Goal: Browse casually: Explore the website without a specific task or goal

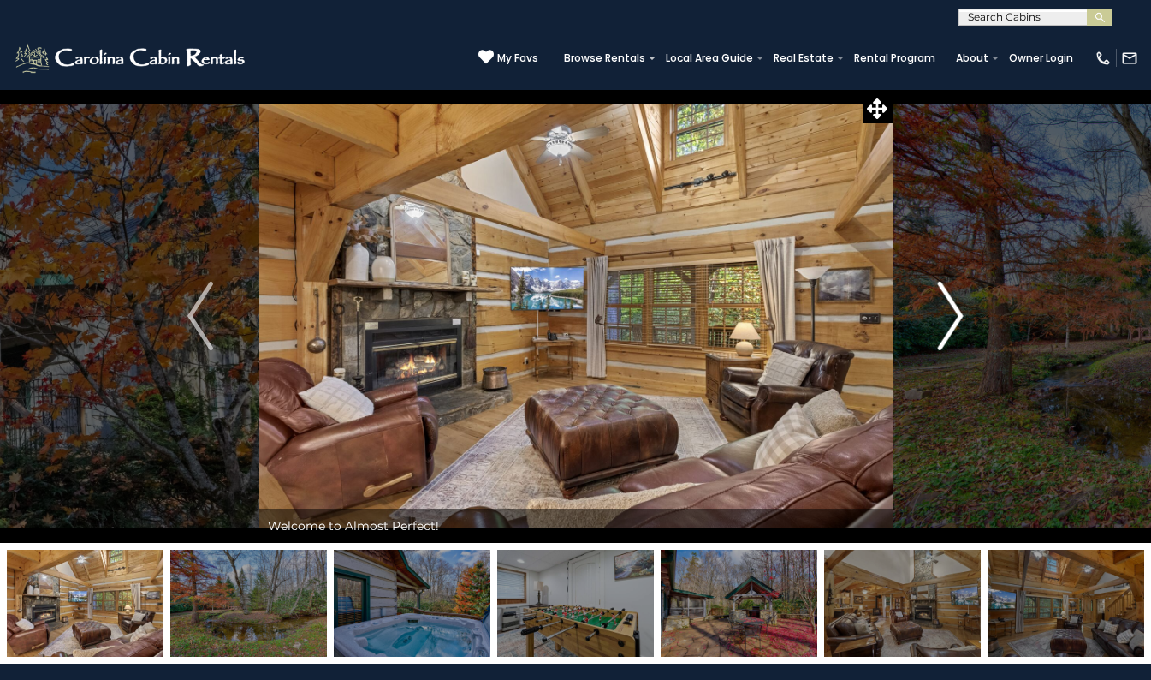
click at [968, 316] on button "Next" at bounding box center [950, 316] width 117 height 454
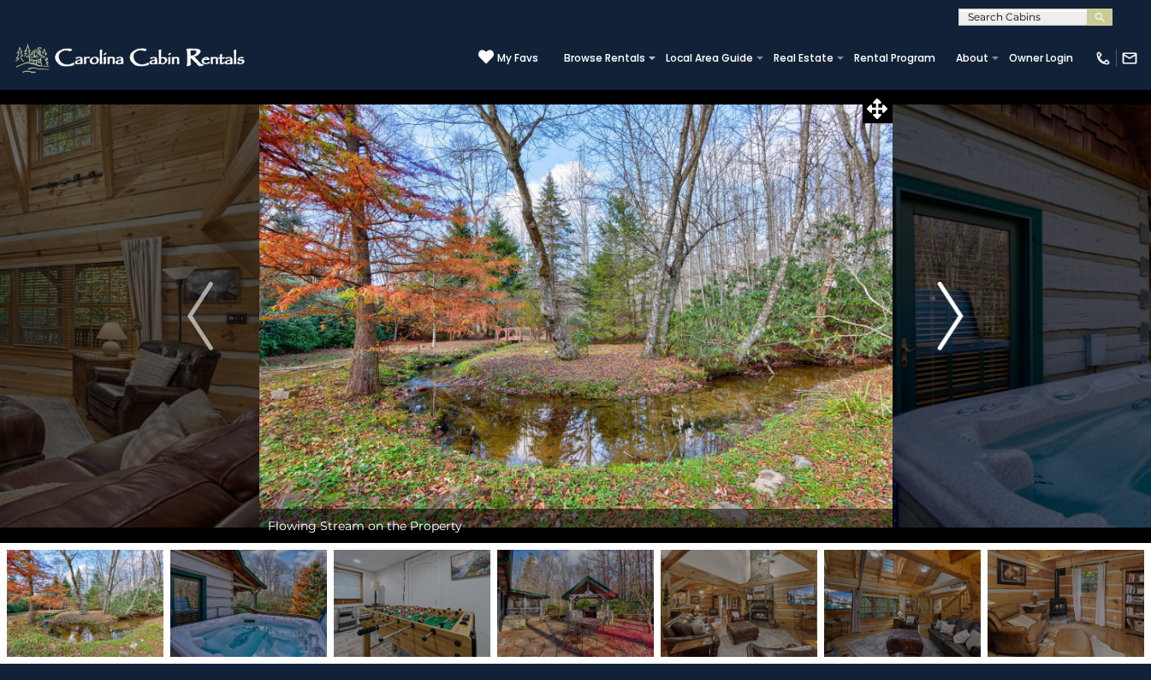
click at [958, 315] on img "Next" at bounding box center [951, 316] width 26 height 68
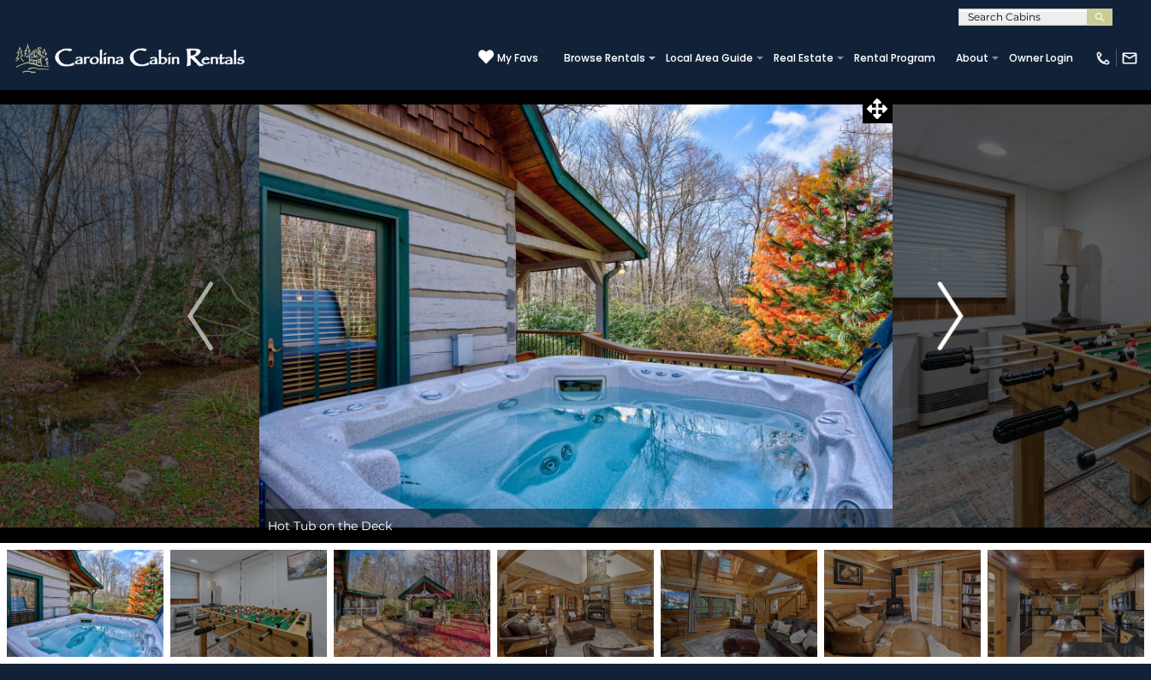
click at [958, 315] on img "Next" at bounding box center [951, 316] width 26 height 68
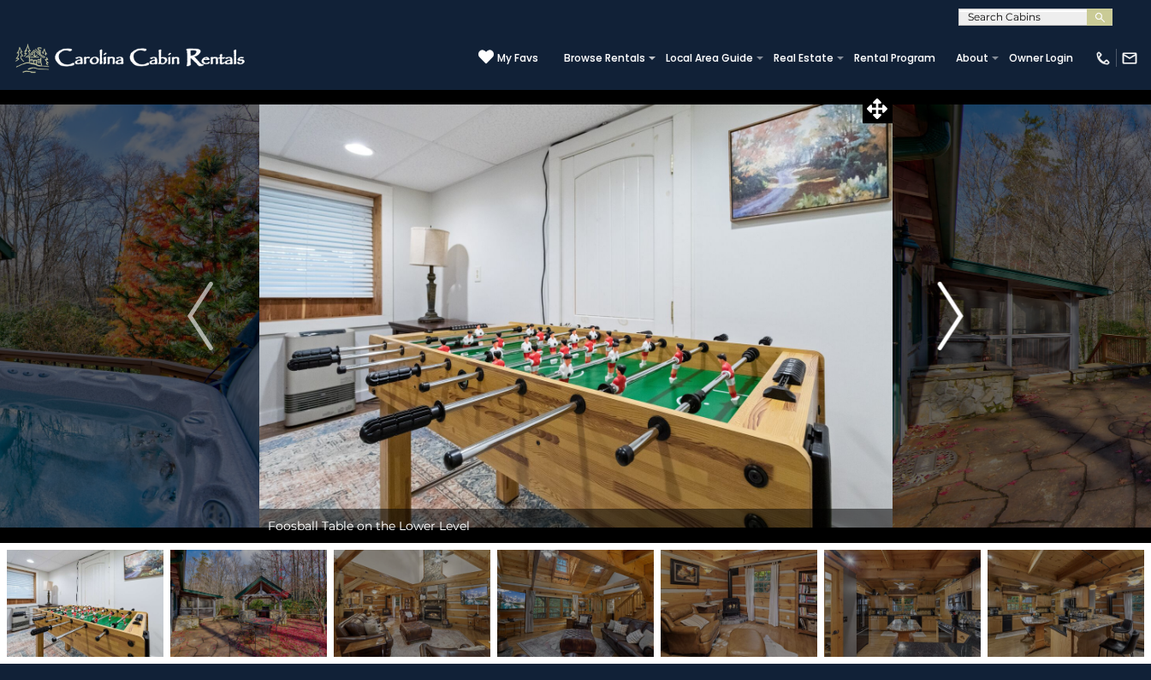
click at [958, 315] on img "Next" at bounding box center [951, 316] width 26 height 68
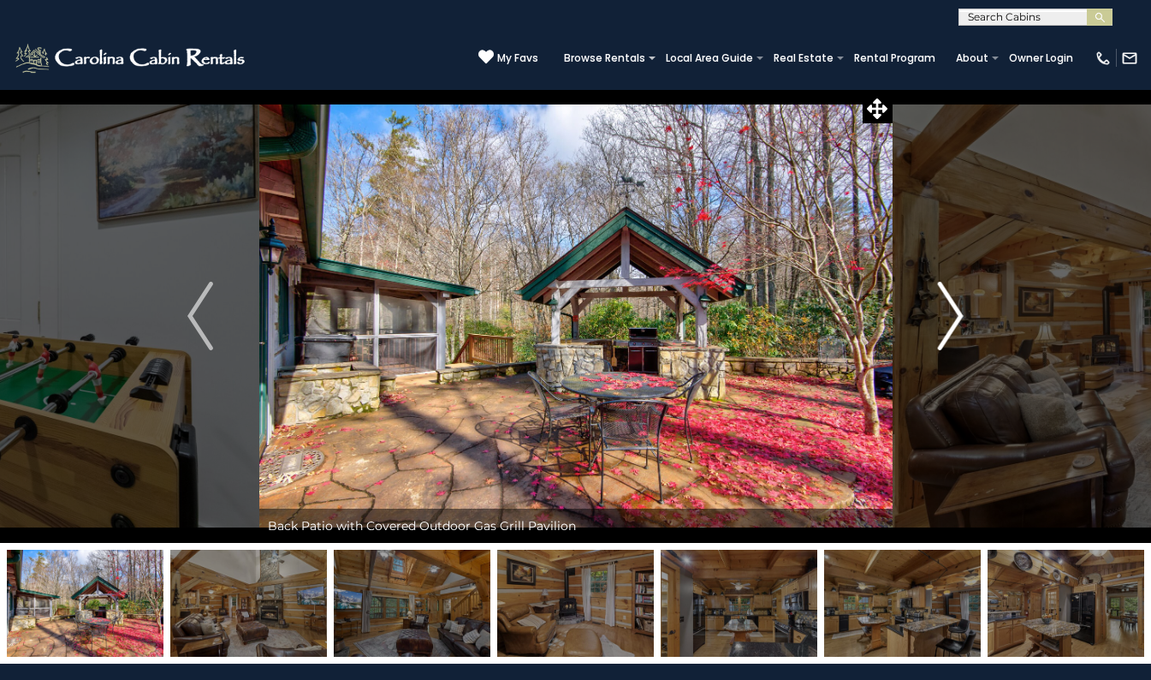
click at [958, 315] on img "Next" at bounding box center [951, 316] width 26 height 68
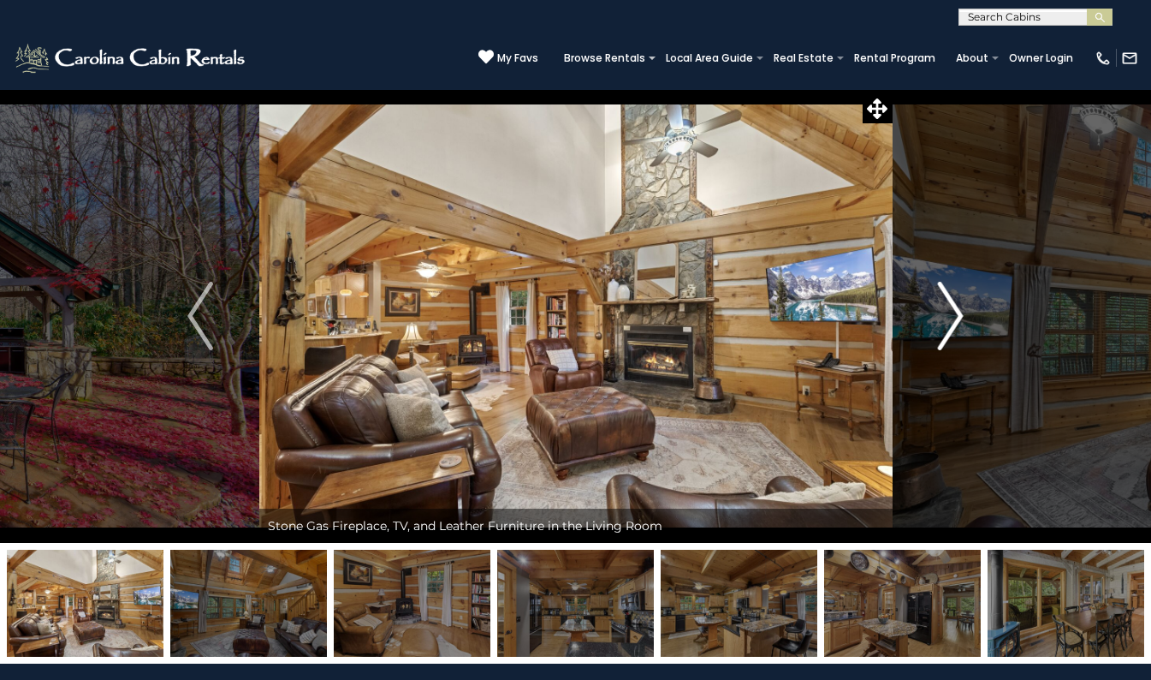
click at [958, 315] on img "Next" at bounding box center [951, 316] width 26 height 68
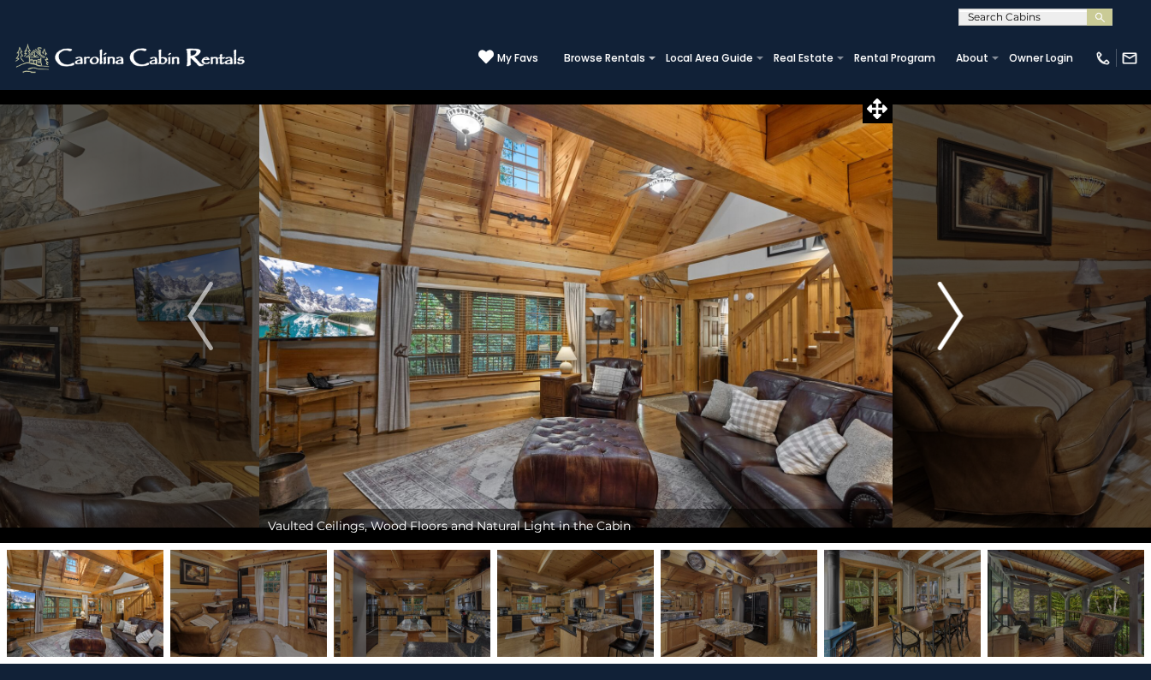
click at [955, 315] on img "Next" at bounding box center [951, 316] width 26 height 68
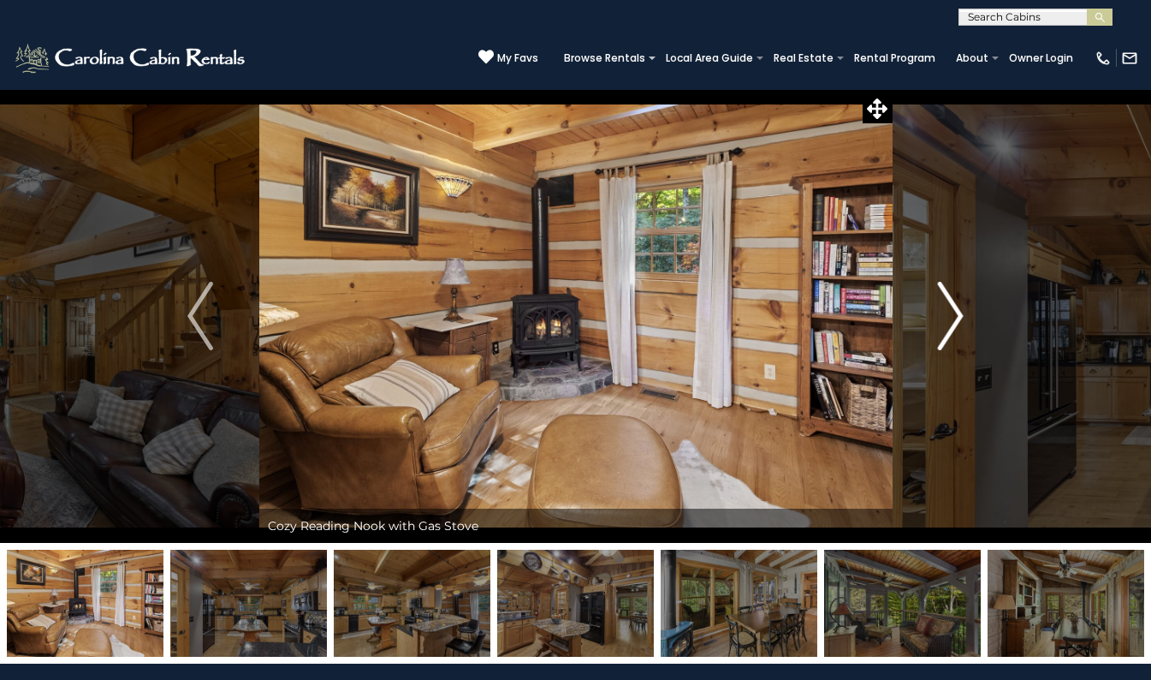
click at [955, 315] on img "Next" at bounding box center [951, 316] width 26 height 68
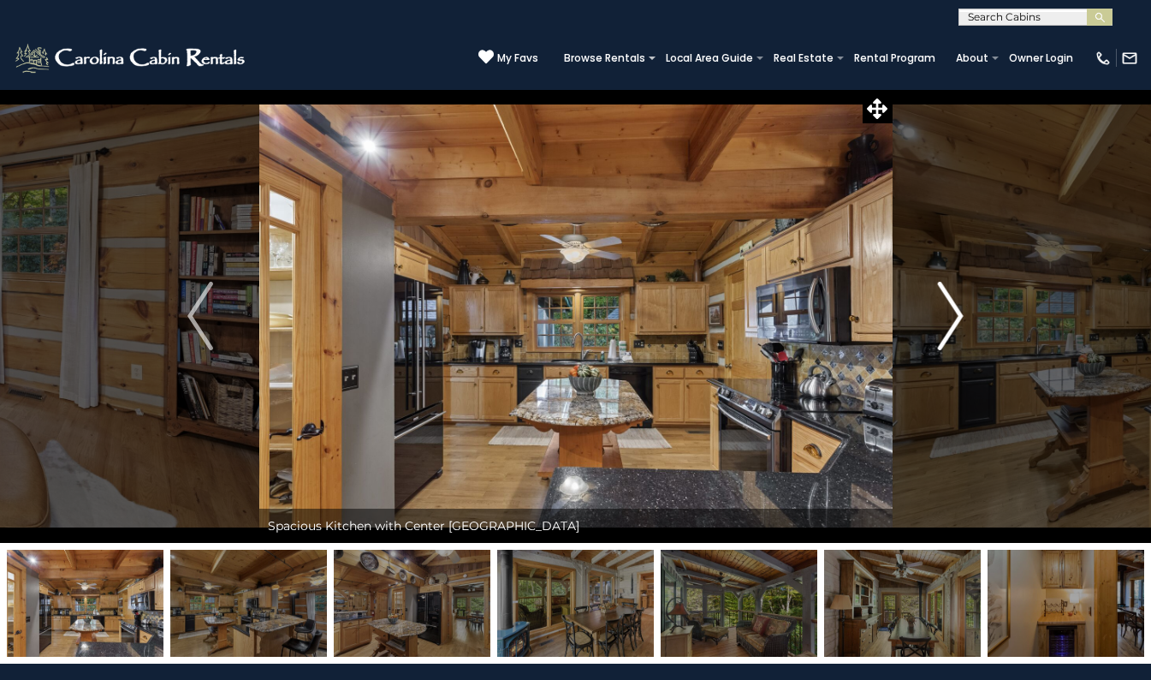
click at [959, 319] on img "Next" at bounding box center [951, 316] width 26 height 68
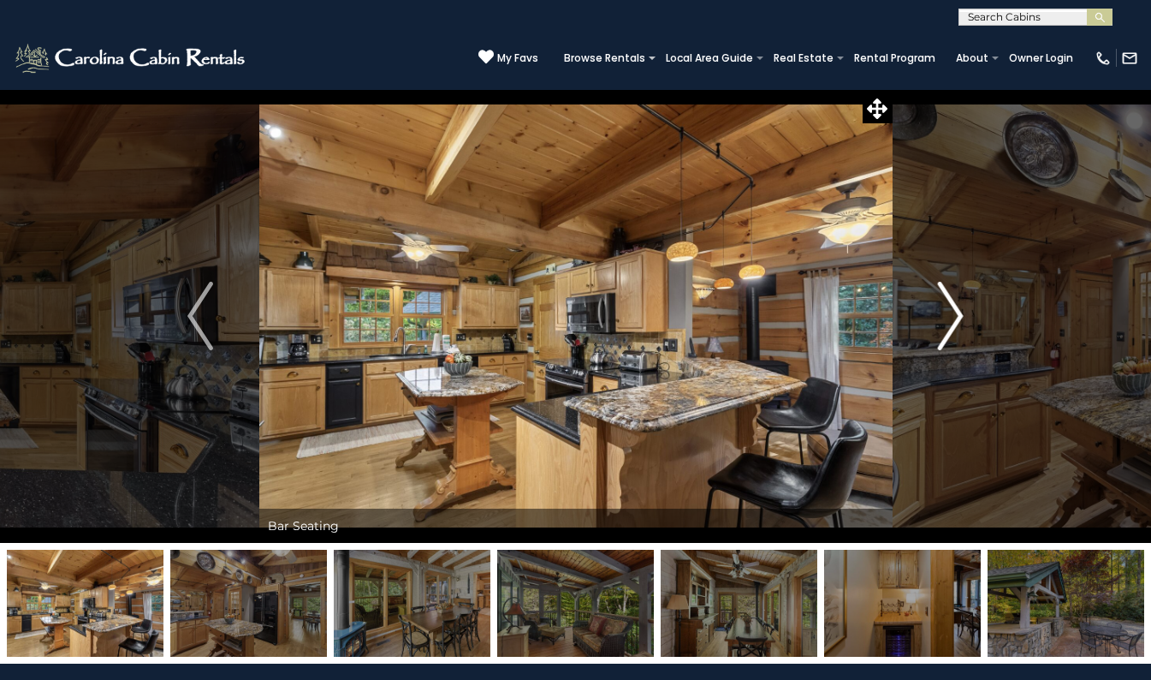
click at [959, 319] on img "Next" at bounding box center [951, 316] width 26 height 68
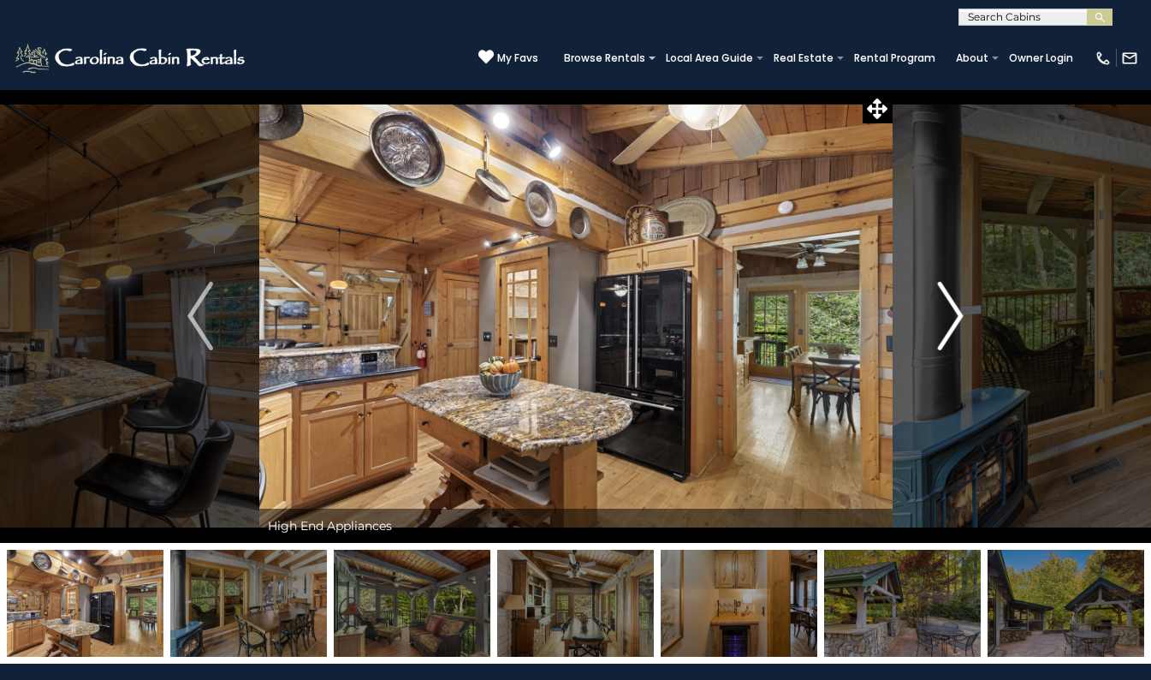
click at [959, 319] on img "Next" at bounding box center [951, 316] width 26 height 68
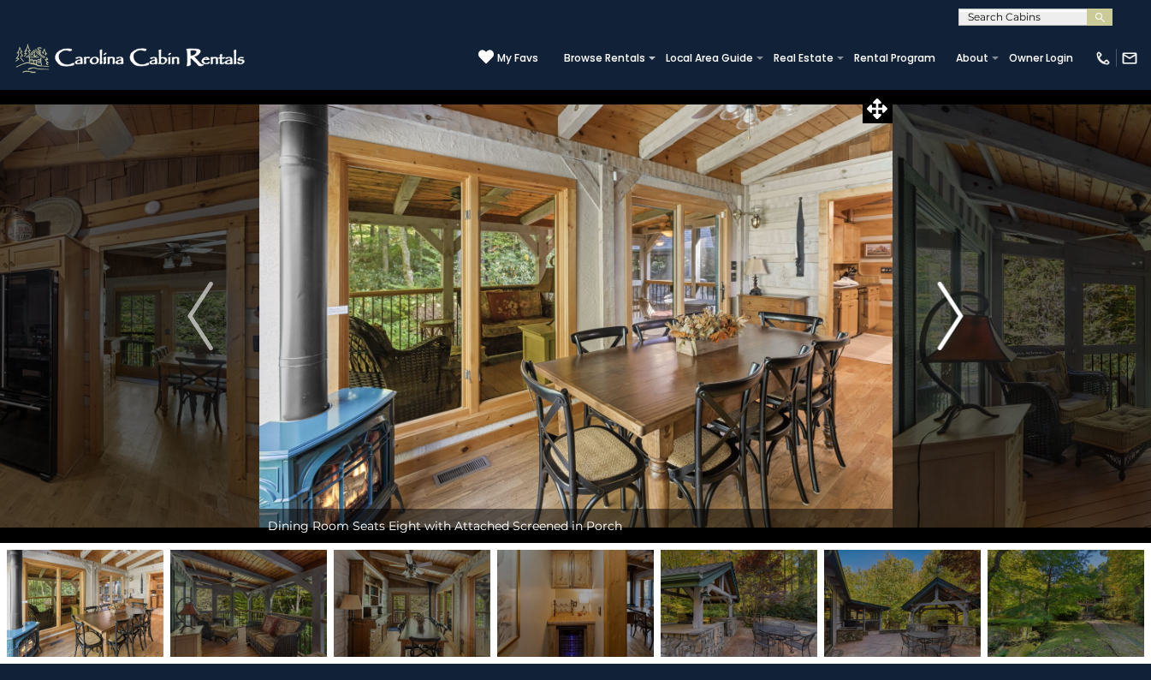
click at [959, 319] on img "Next" at bounding box center [951, 316] width 26 height 68
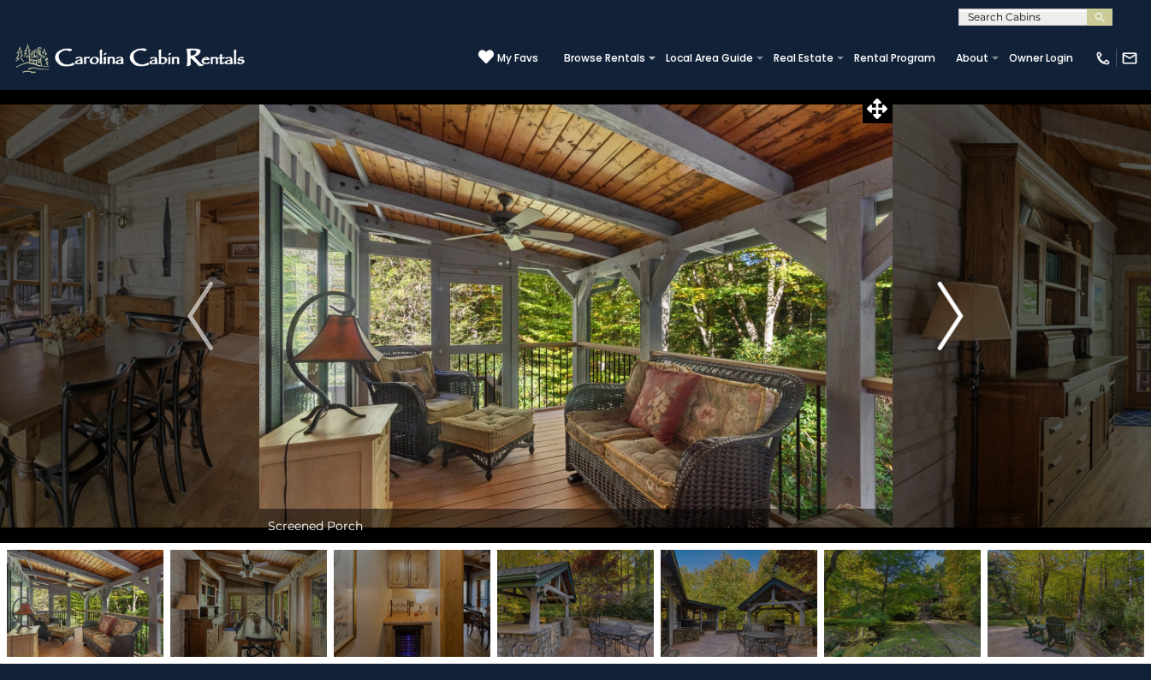
click at [959, 312] on img "Next" at bounding box center [951, 316] width 26 height 68
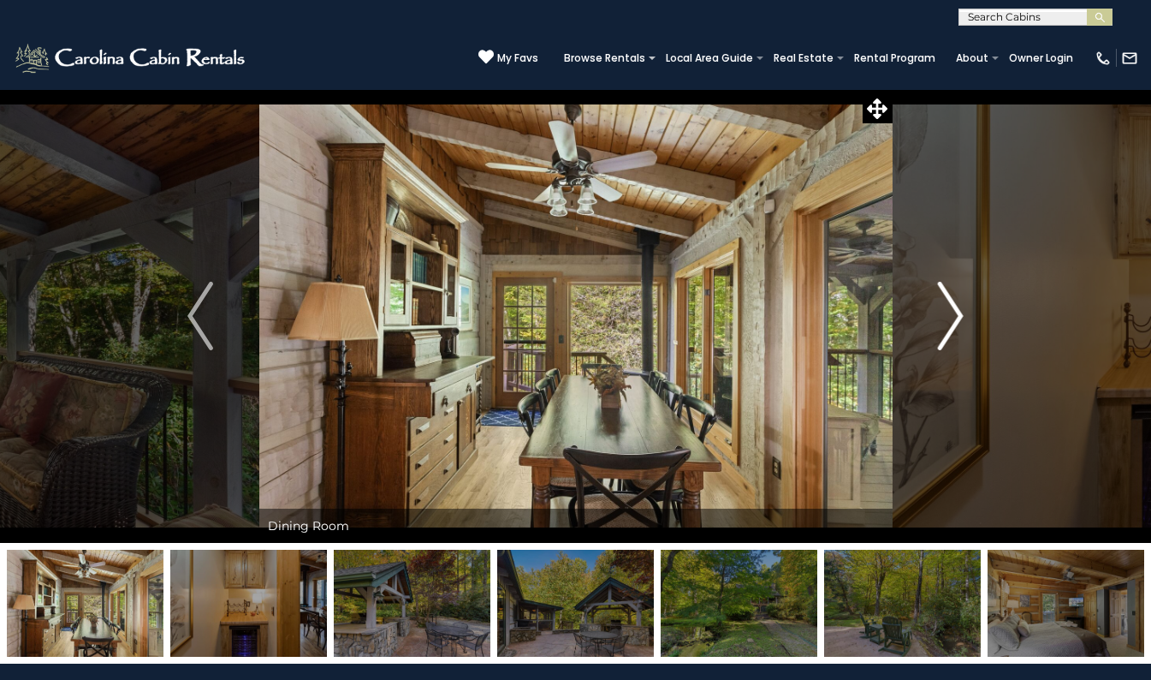
click at [959, 312] on img "Next" at bounding box center [951, 316] width 26 height 68
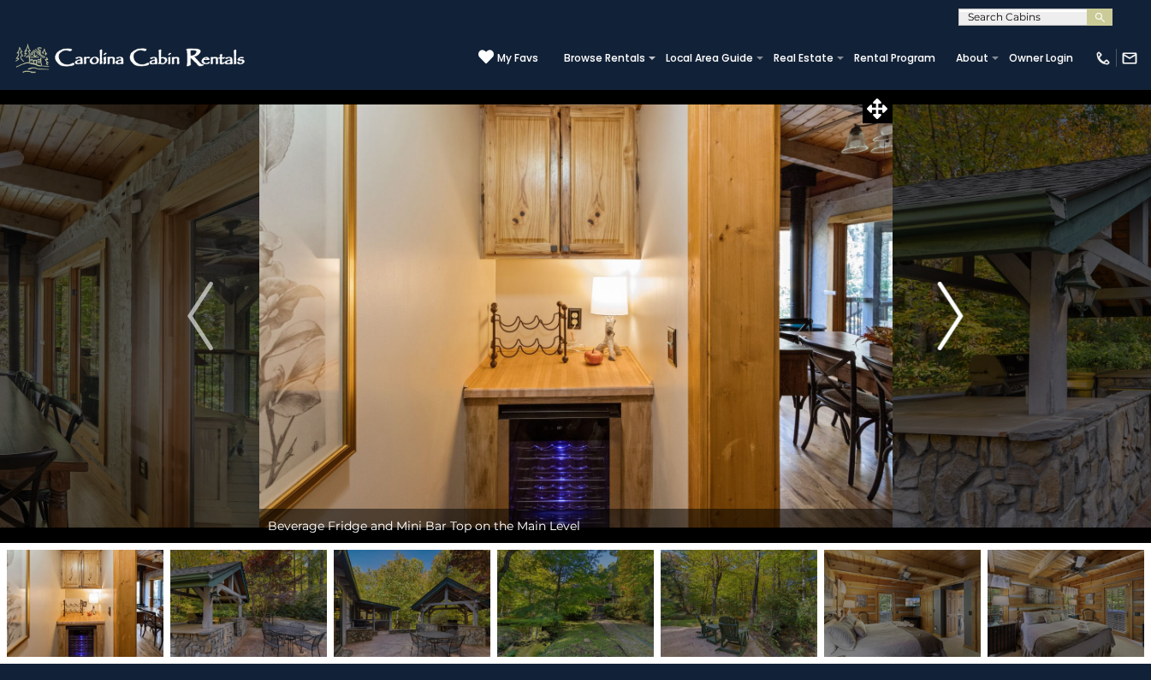
click at [959, 312] on img "Next" at bounding box center [951, 316] width 26 height 68
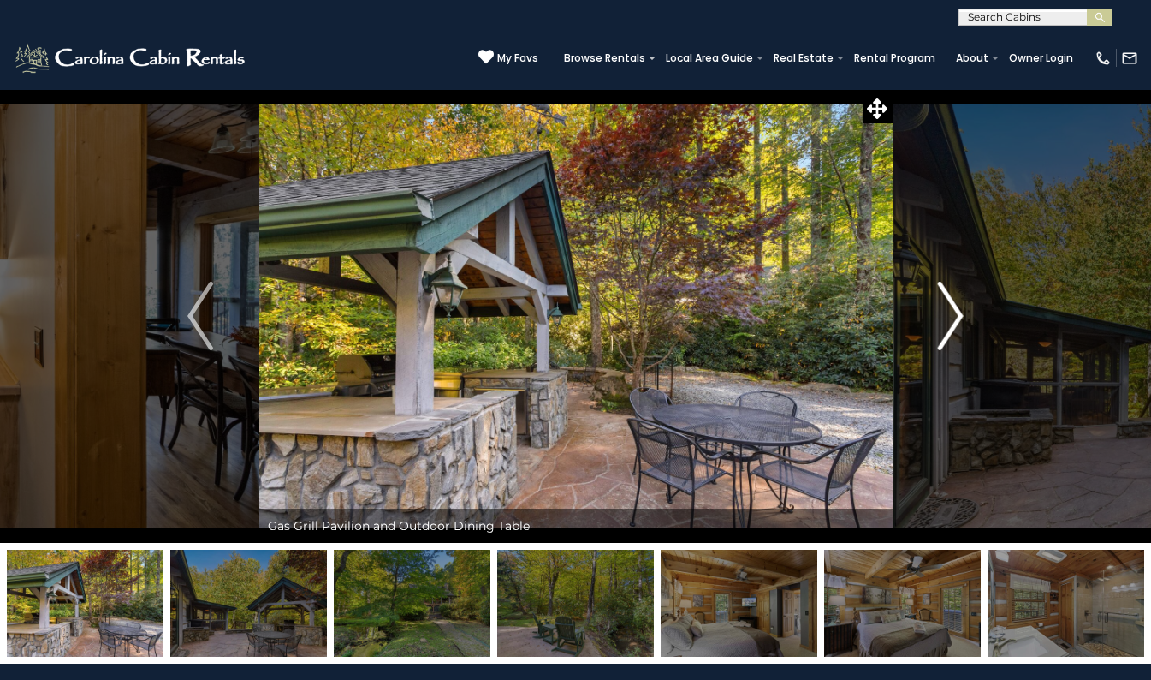
click at [960, 314] on img "Next" at bounding box center [951, 316] width 26 height 68
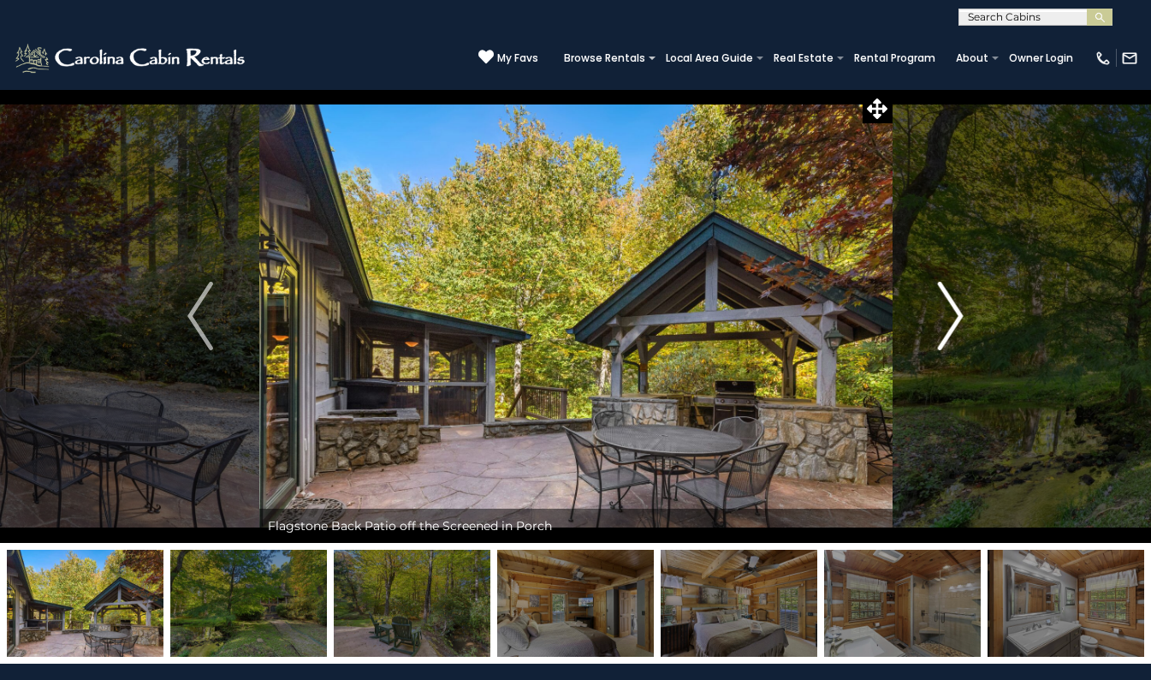
click at [960, 314] on img "Next" at bounding box center [951, 316] width 26 height 68
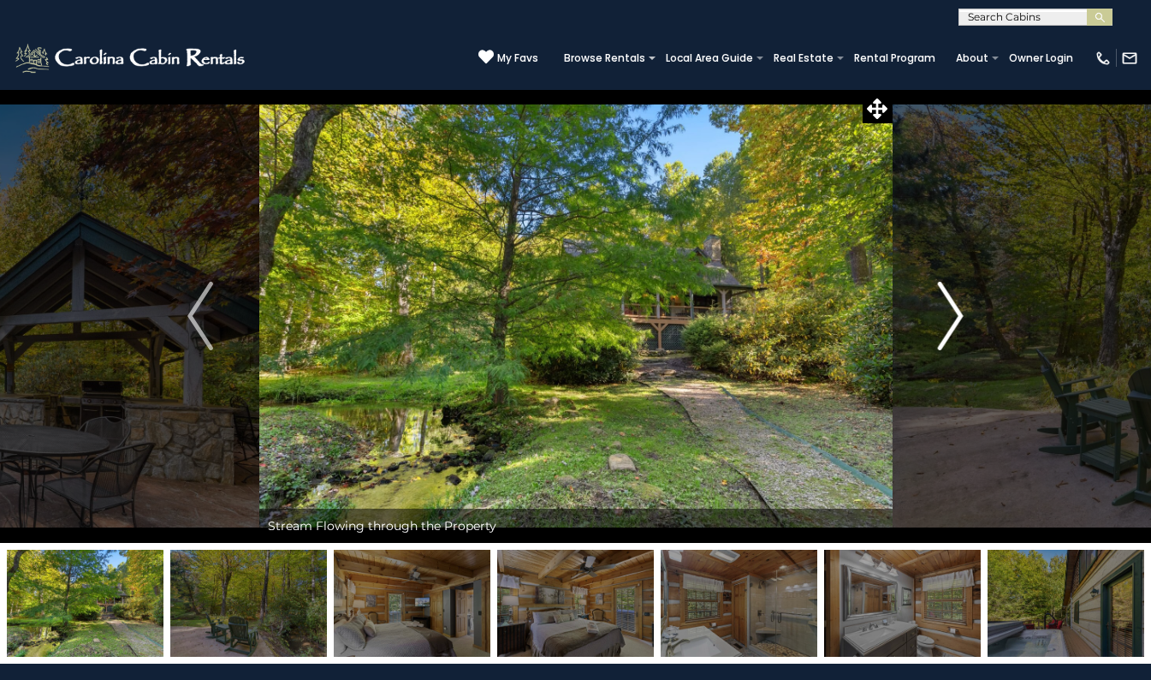
click at [960, 314] on img "Next" at bounding box center [951, 316] width 26 height 68
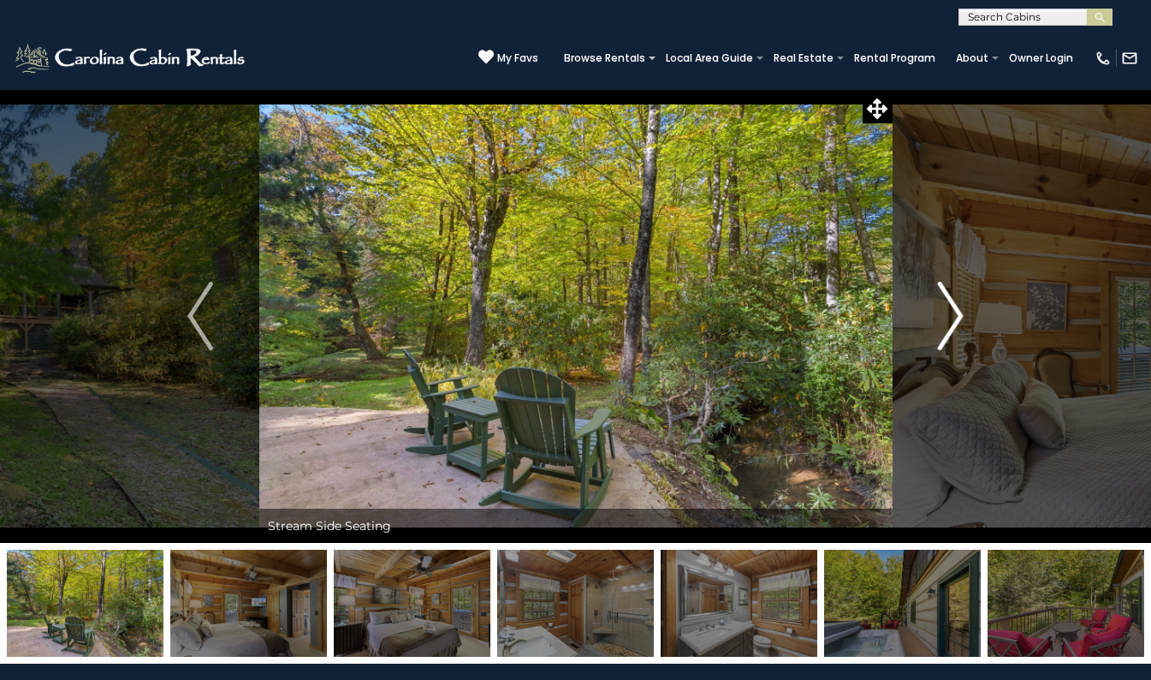
click at [960, 314] on img "Next" at bounding box center [951, 316] width 26 height 68
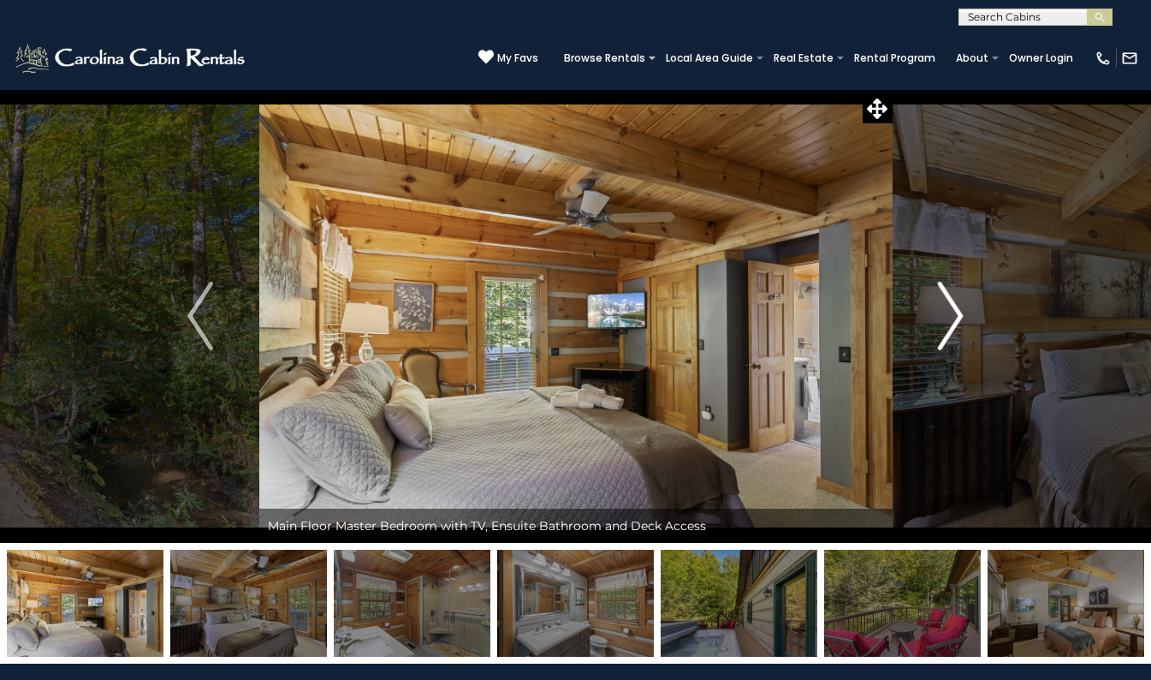
click at [958, 312] on img "Next" at bounding box center [951, 316] width 26 height 68
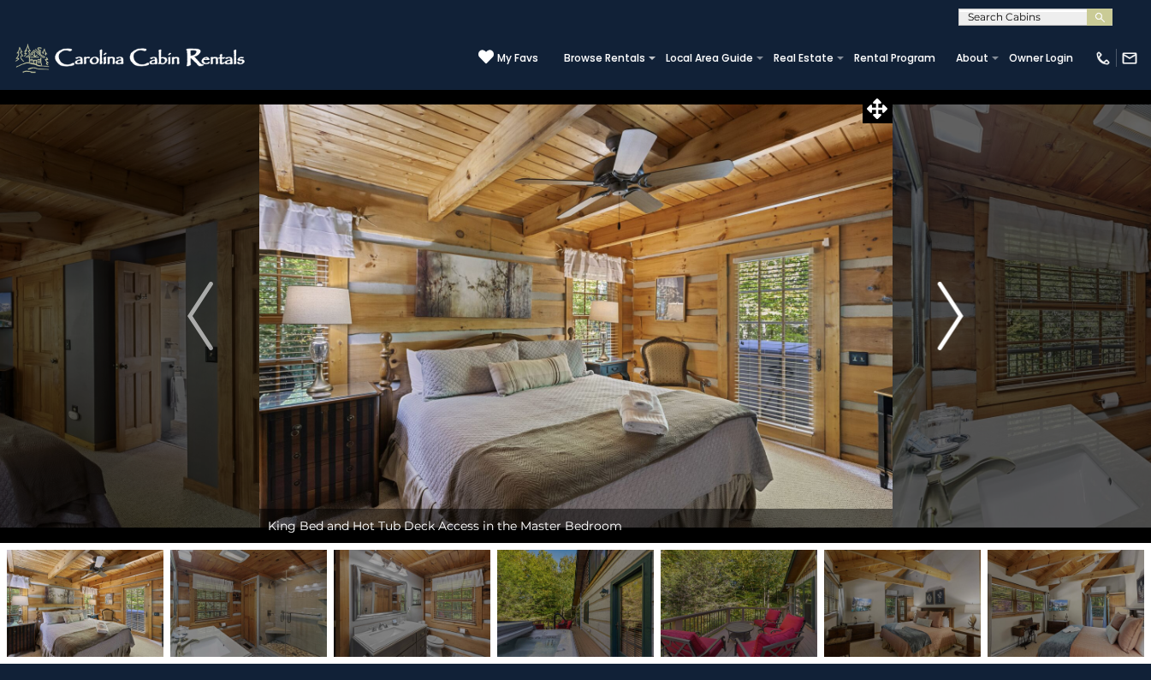
click at [958, 312] on img "Next" at bounding box center [951, 316] width 26 height 68
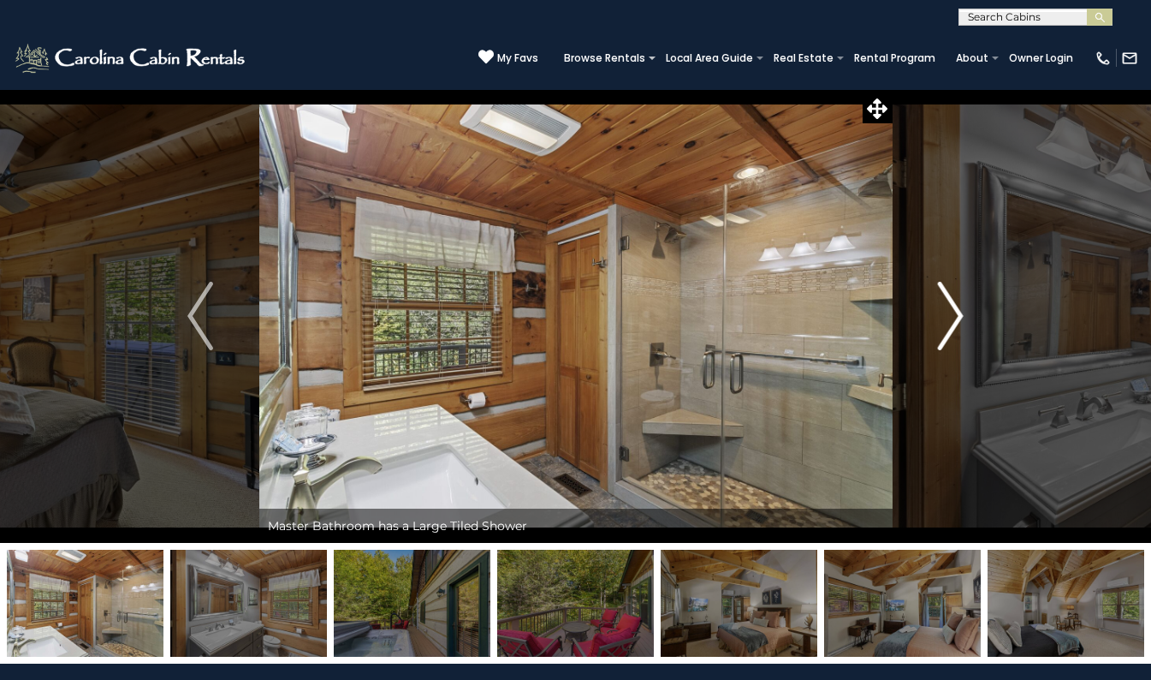
click at [958, 312] on img "Next" at bounding box center [951, 316] width 26 height 68
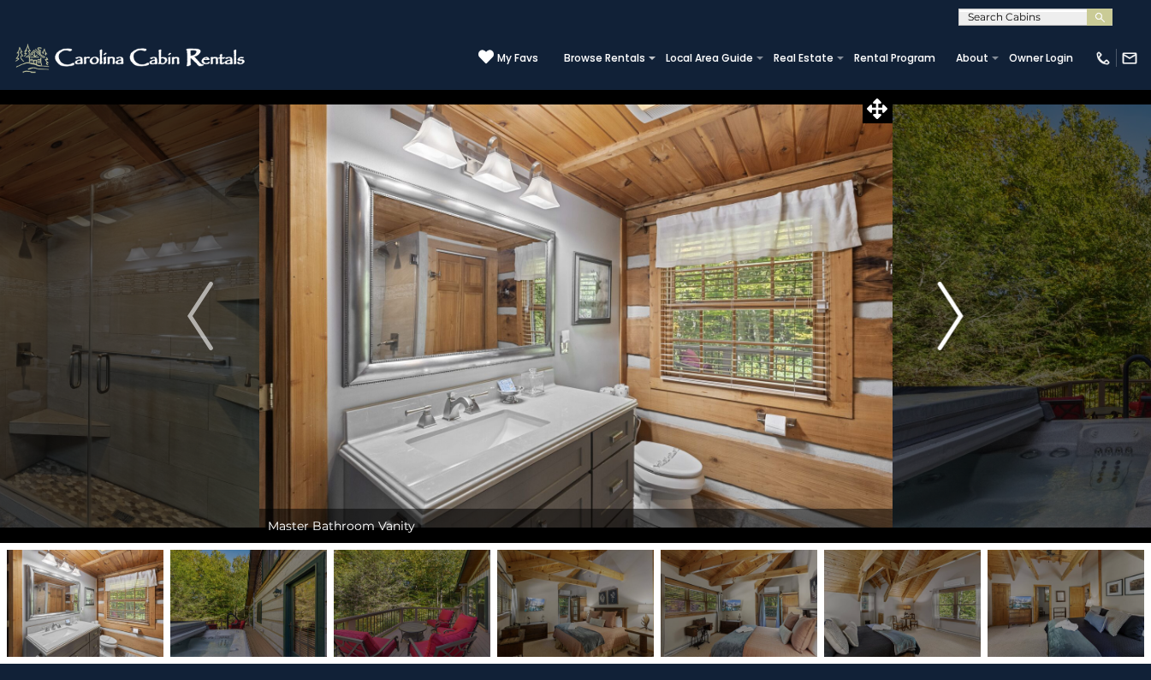
click at [958, 312] on img "Next" at bounding box center [951, 316] width 26 height 68
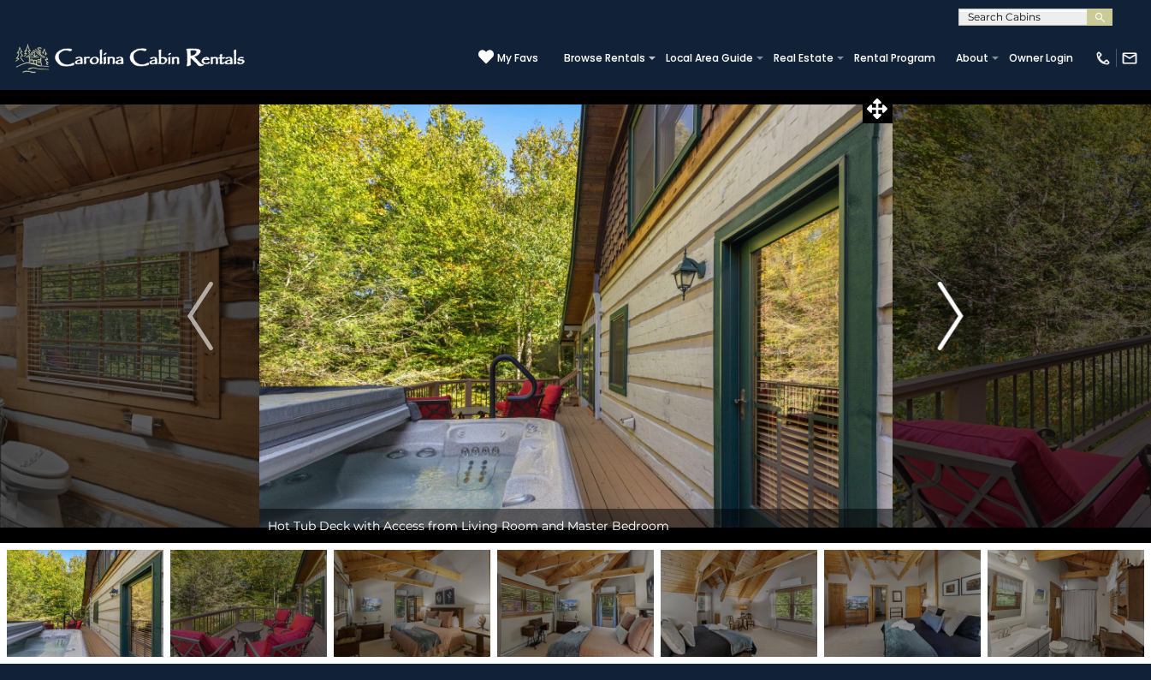
click at [958, 312] on img "Next" at bounding box center [951, 316] width 26 height 68
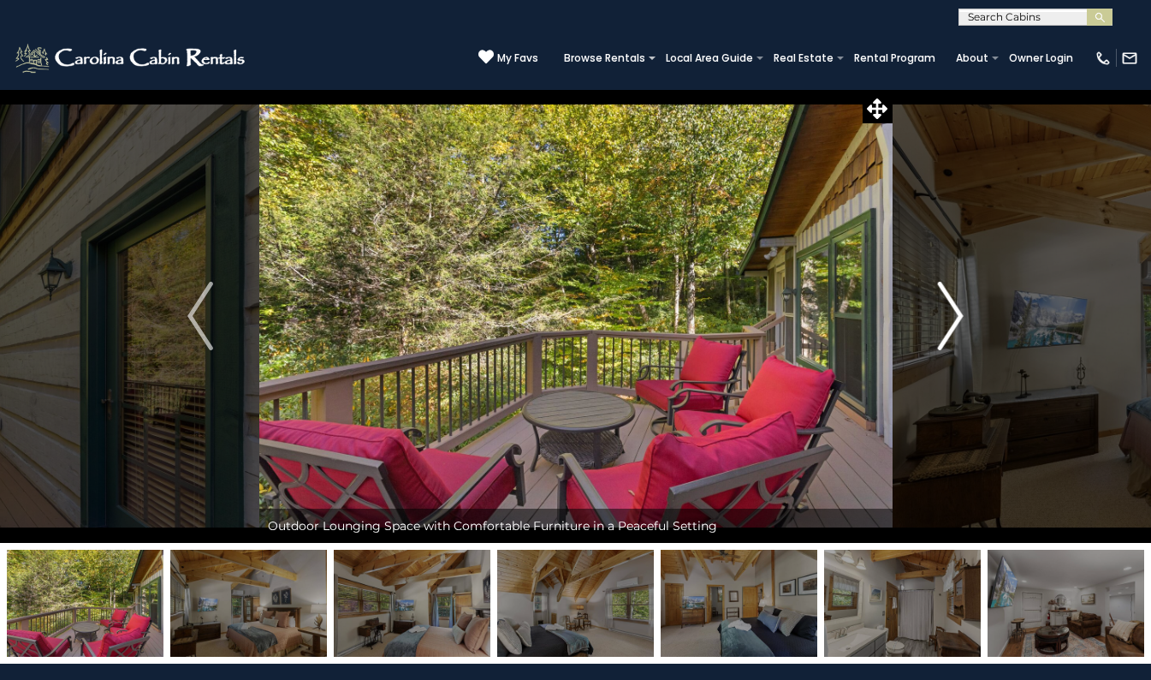
click at [958, 312] on img "Next" at bounding box center [951, 316] width 26 height 68
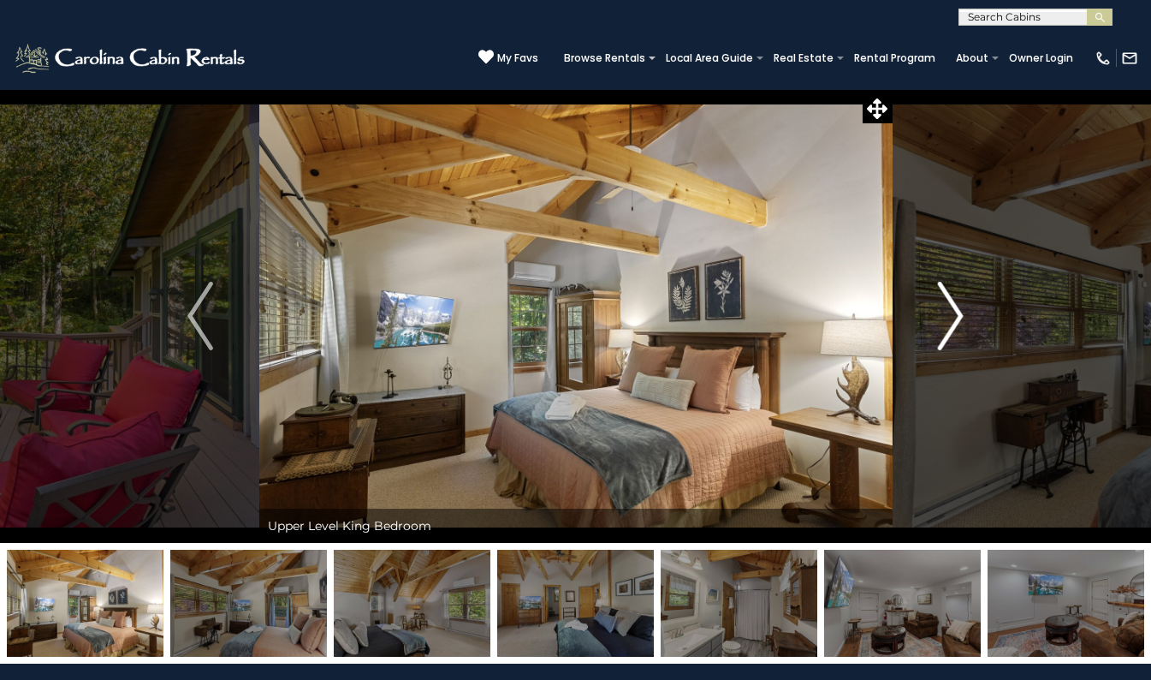
click at [961, 312] on img "Next" at bounding box center [951, 316] width 26 height 68
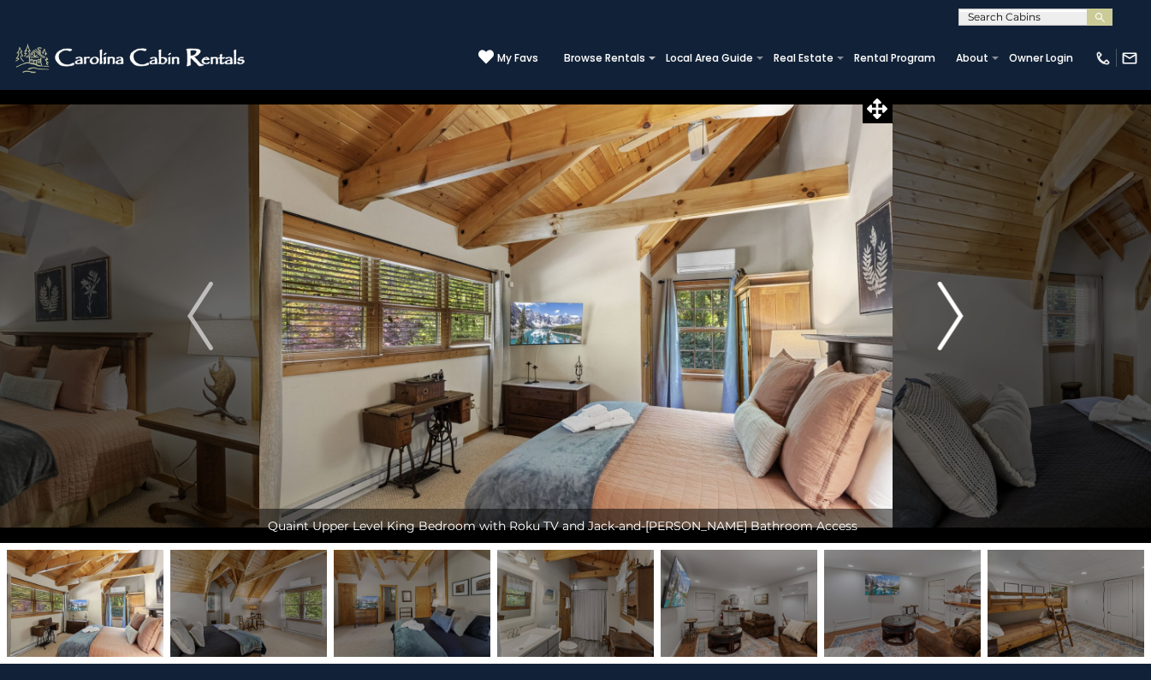
click at [961, 312] on img "Next" at bounding box center [951, 316] width 26 height 68
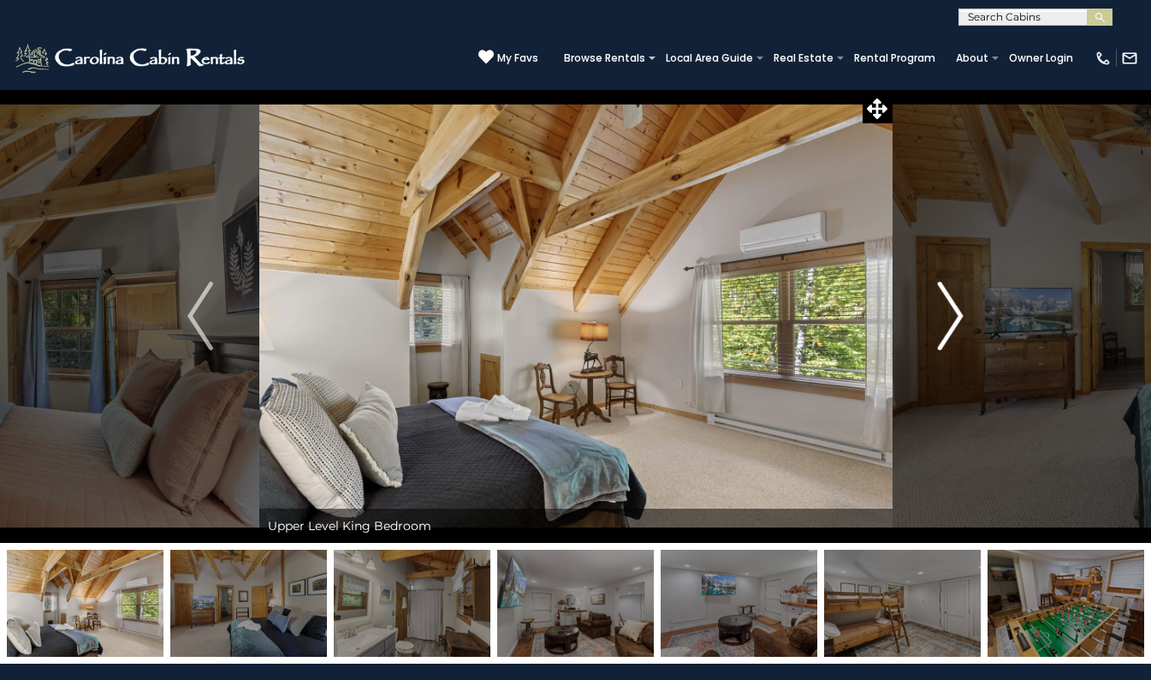
click at [961, 312] on img "Next" at bounding box center [951, 316] width 26 height 68
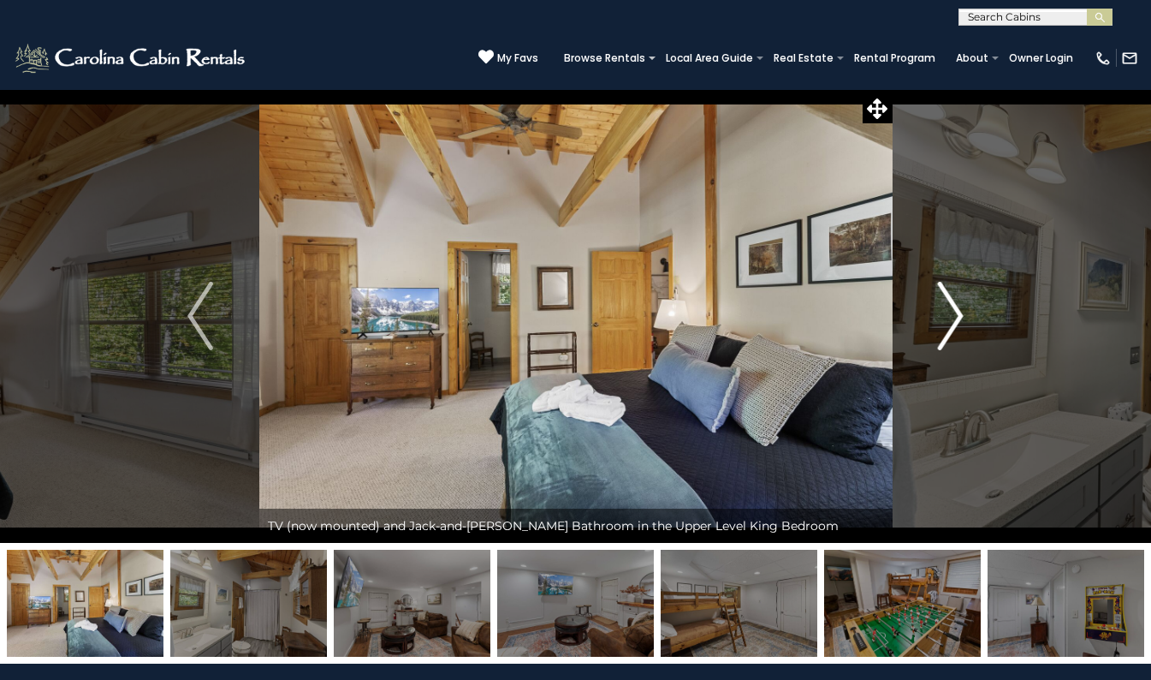
click at [961, 312] on img "Next" at bounding box center [951, 316] width 26 height 68
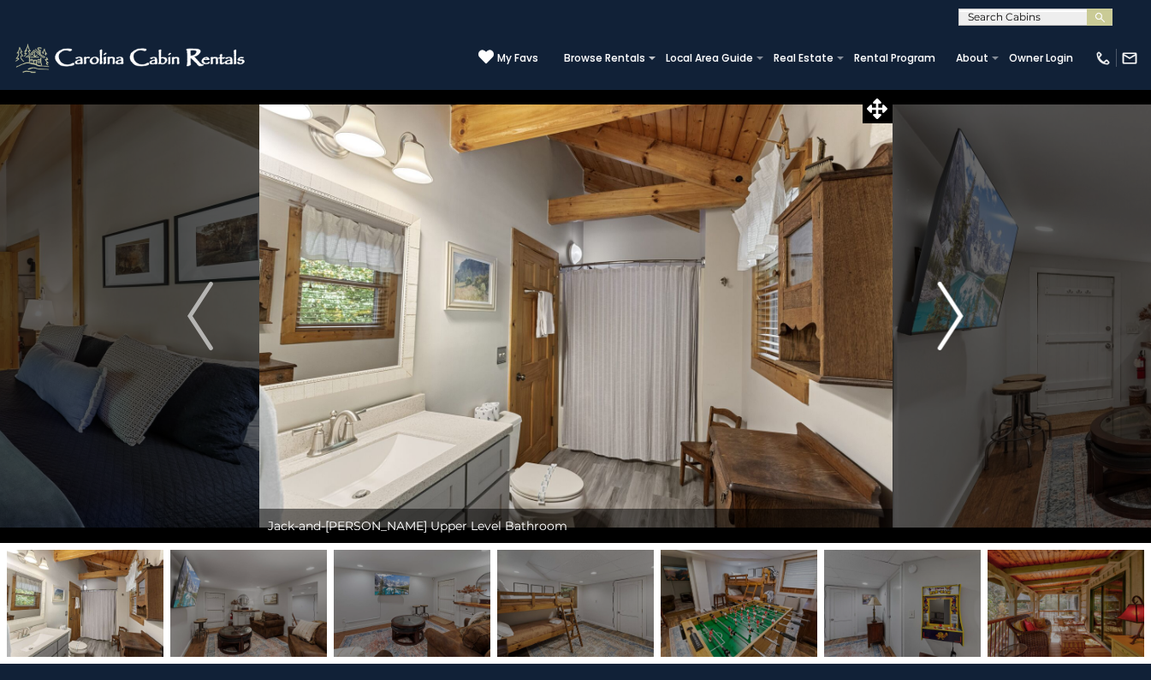
click at [961, 312] on img "Next" at bounding box center [951, 316] width 26 height 68
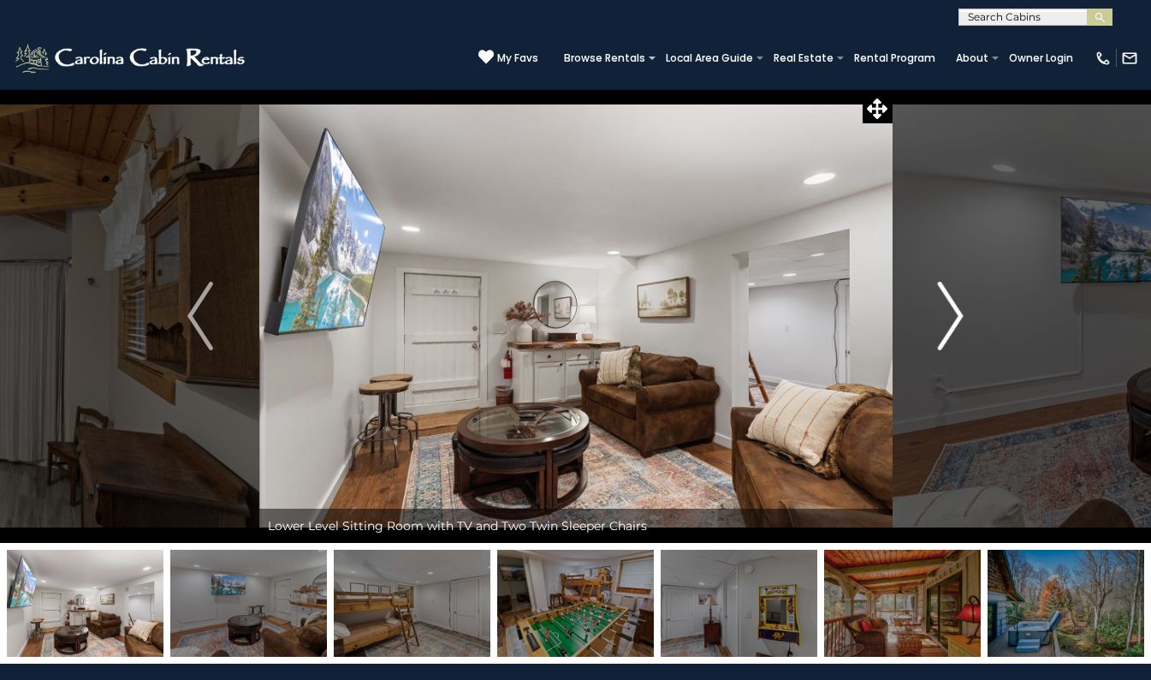
click at [961, 312] on img "Next" at bounding box center [951, 316] width 26 height 68
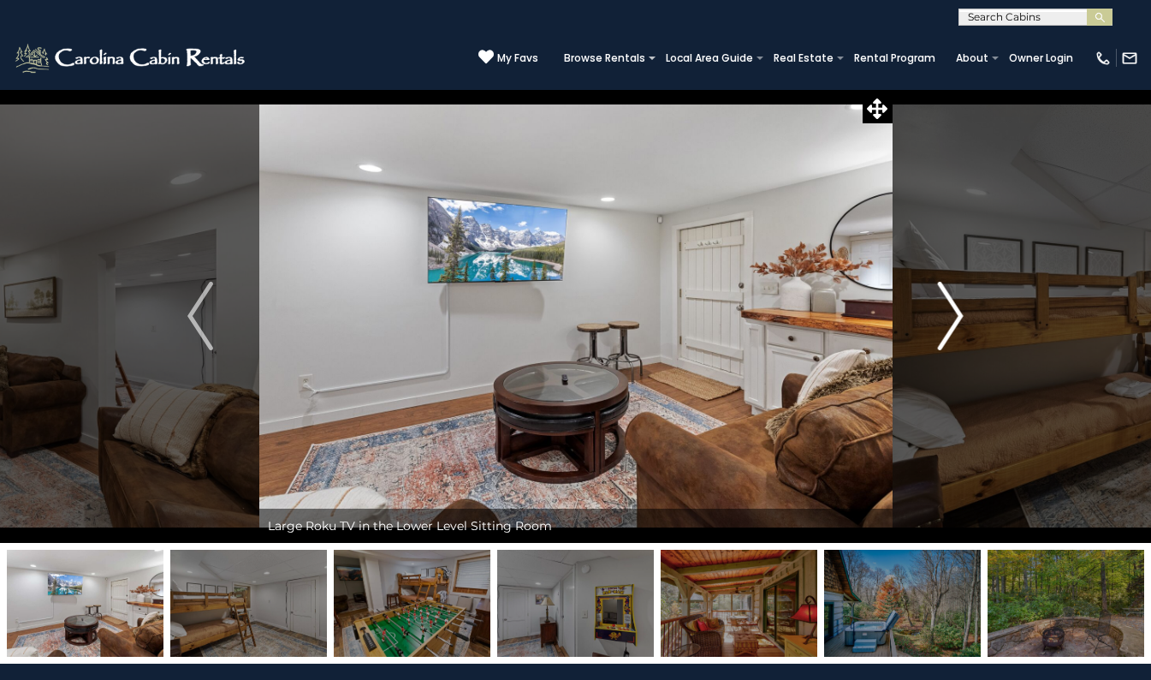
click at [956, 311] on img "Next" at bounding box center [951, 316] width 26 height 68
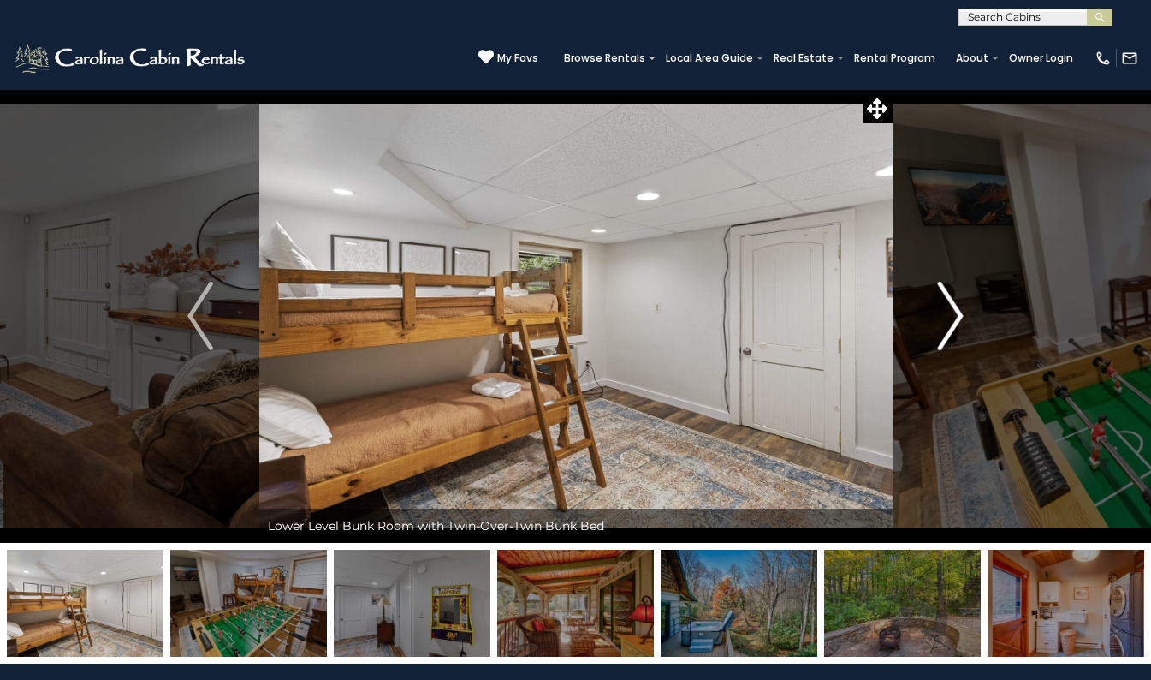
click at [956, 311] on img "Next" at bounding box center [951, 316] width 26 height 68
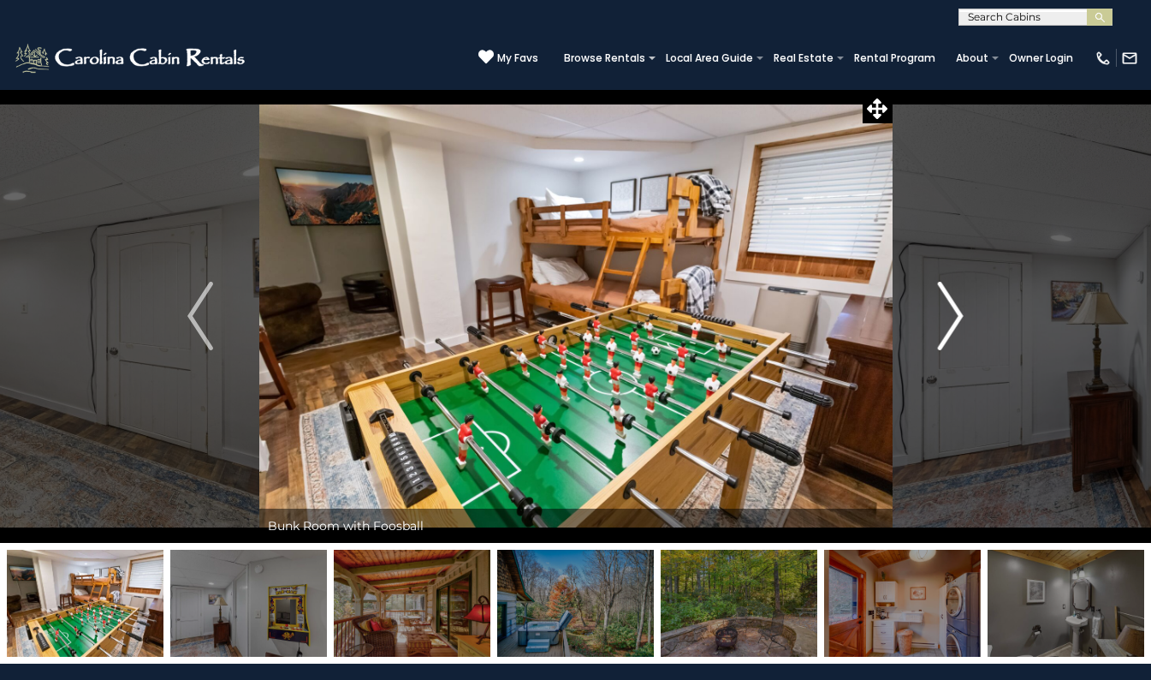
click at [956, 311] on img "Next" at bounding box center [951, 316] width 26 height 68
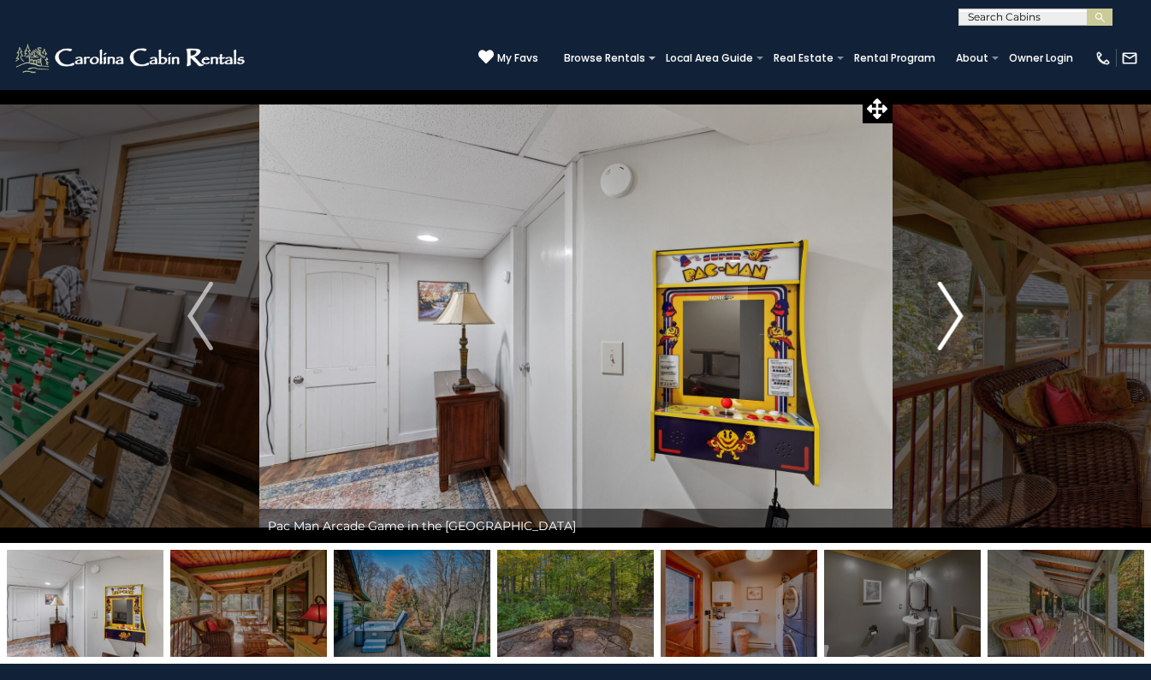
click at [956, 311] on img "Next" at bounding box center [951, 316] width 26 height 68
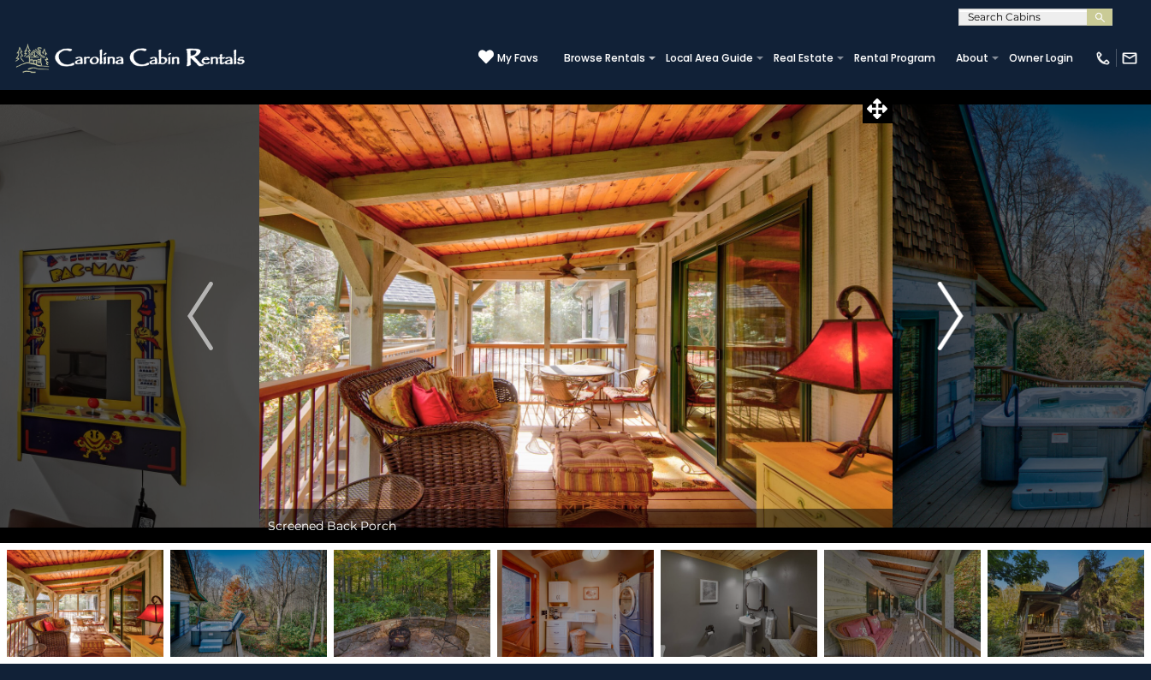
click at [956, 311] on img "Next" at bounding box center [951, 316] width 26 height 68
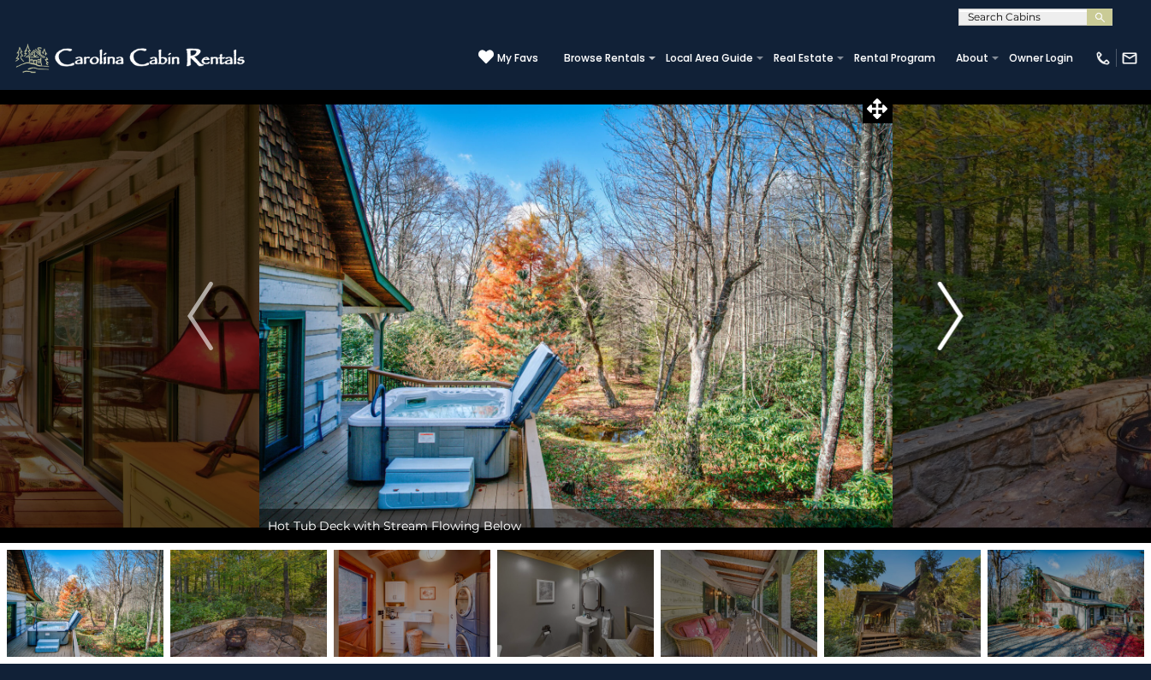
click at [956, 311] on img "Next" at bounding box center [951, 316] width 26 height 68
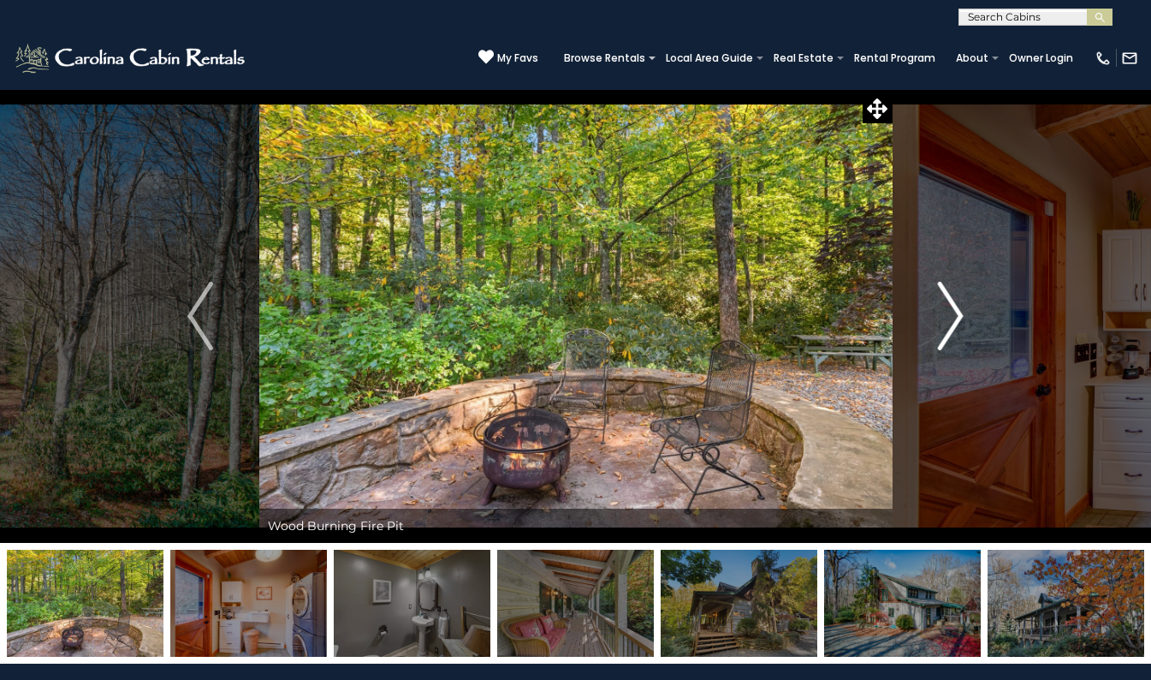
click at [956, 311] on img "Next" at bounding box center [951, 316] width 26 height 68
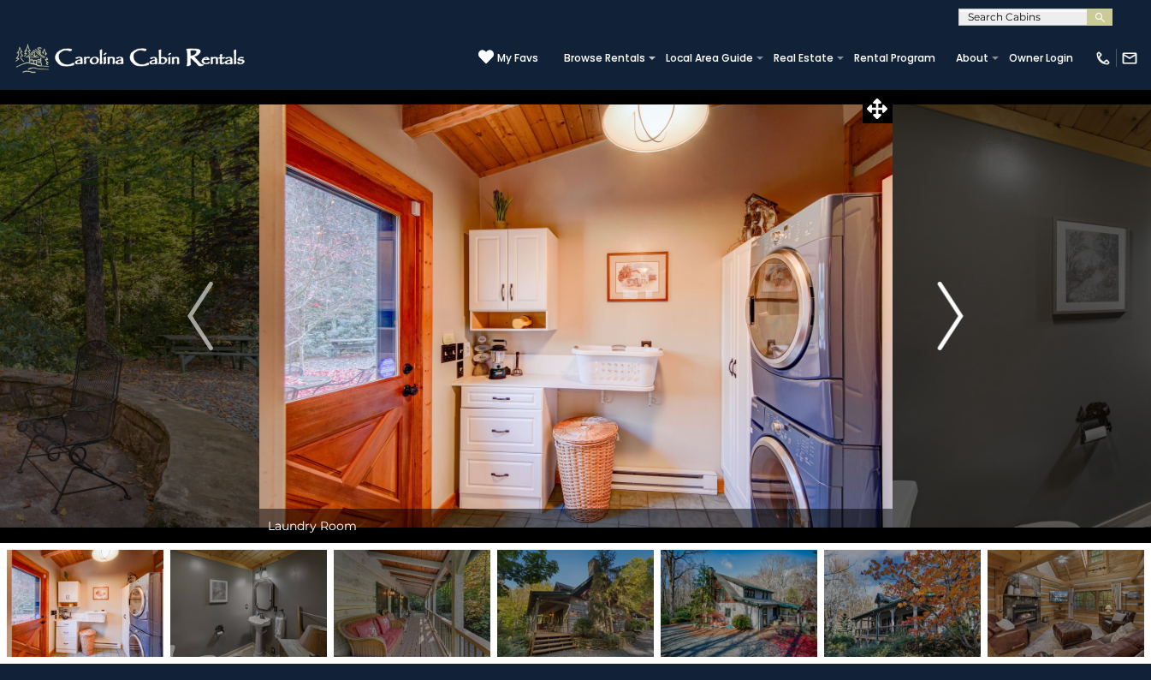
click at [958, 314] on img "Next" at bounding box center [951, 316] width 26 height 68
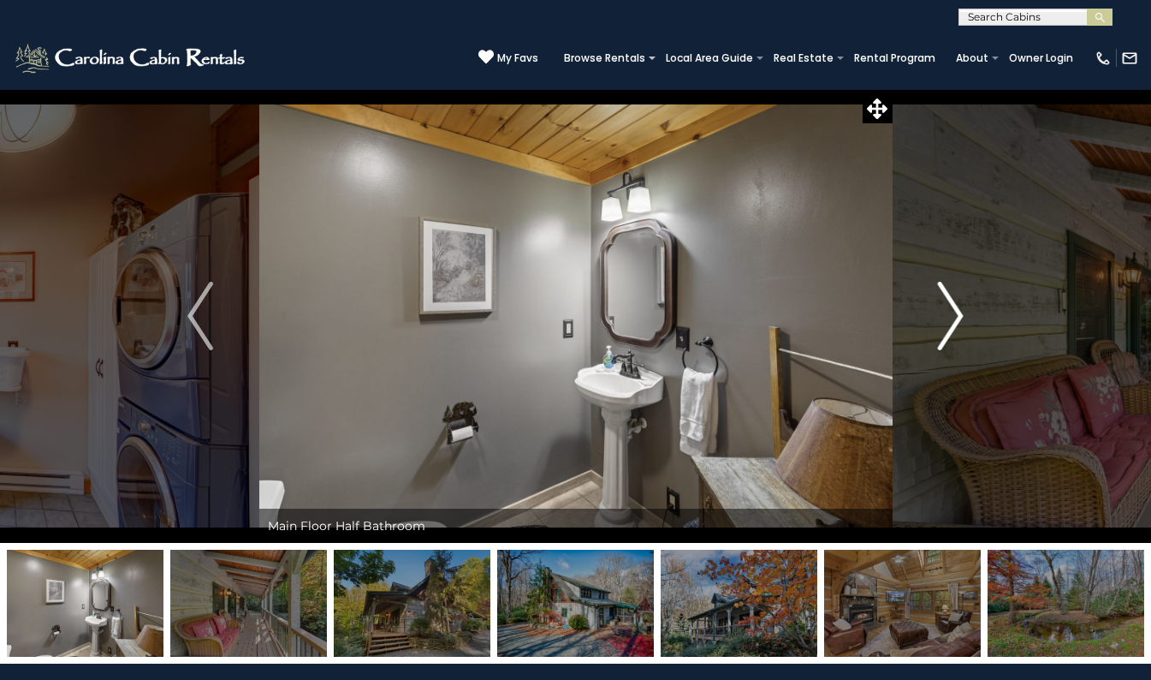
click at [958, 314] on img "Next" at bounding box center [951, 316] width 26 height 68
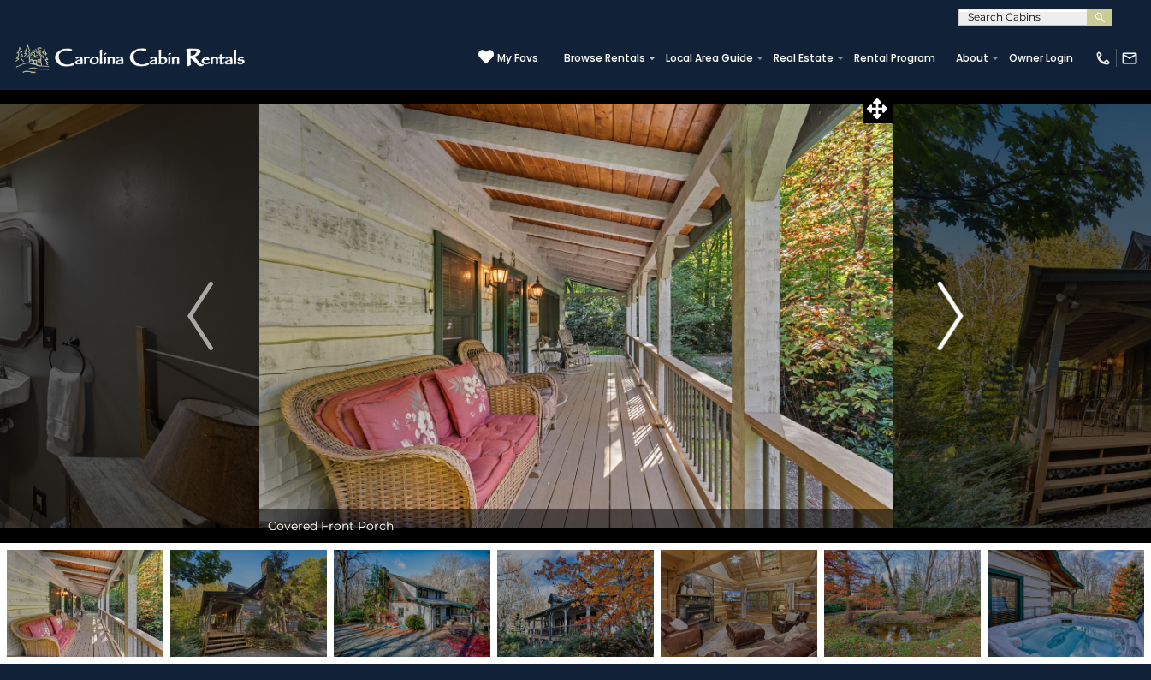
click at [958, 314] on img "Next" at bounding box center [951, 316] width 26 height 68
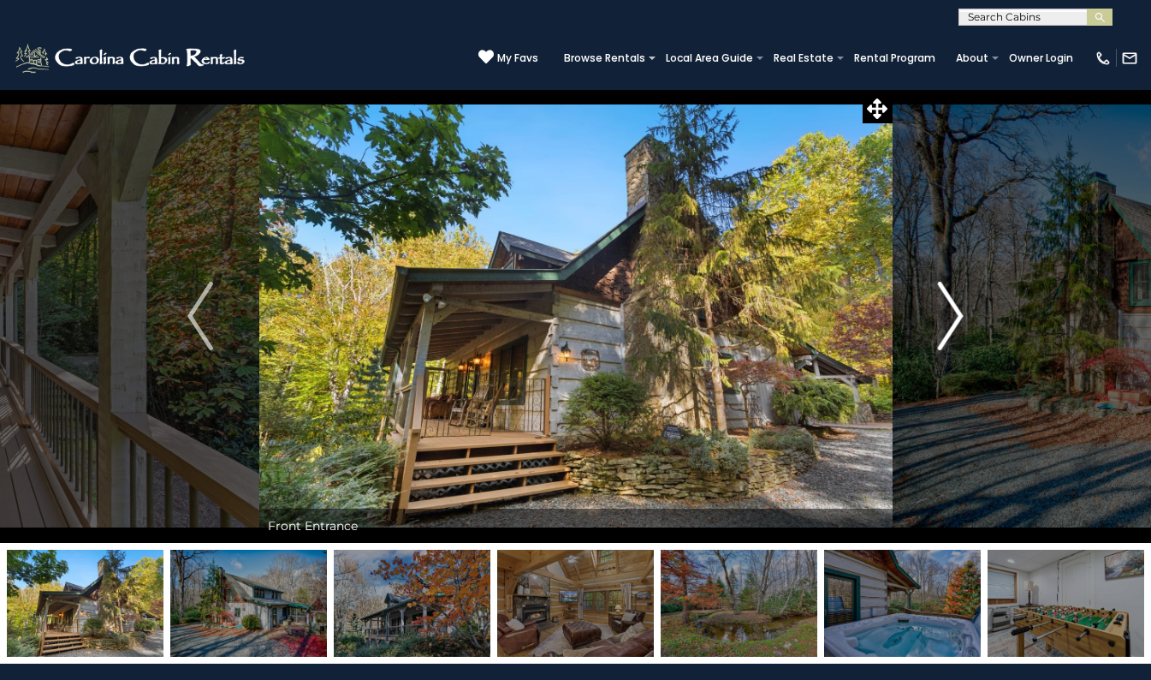
click at [958, 314] on img "Next" at bounding box center [951, 316] width 26 height 68
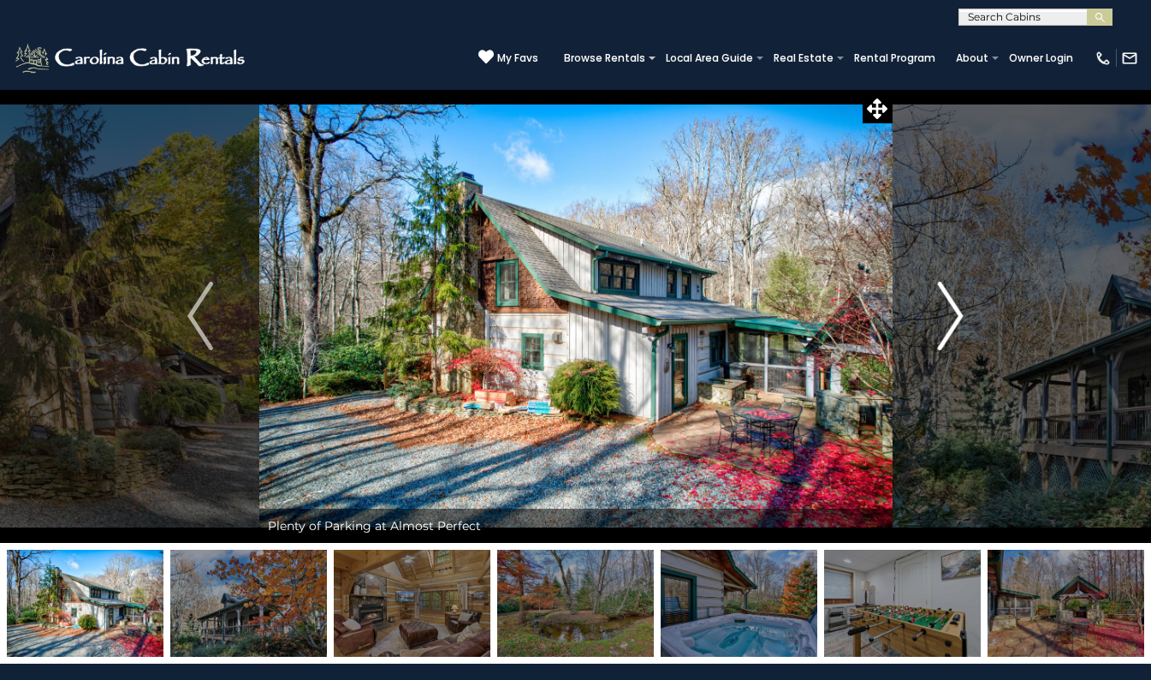
click at [958, 314] on img "Next" at bounding box center [951, 316] width 26 height 68
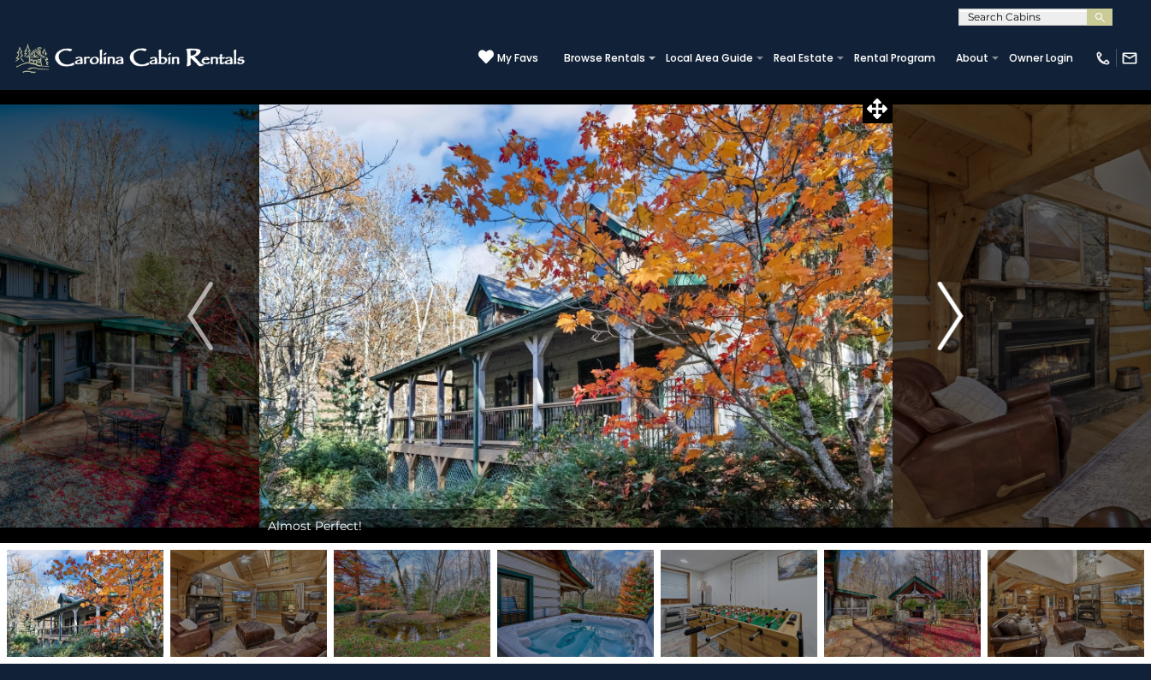
click at [958, 314] on img "Next" at bounding box center [951, 316] width 26 height 68
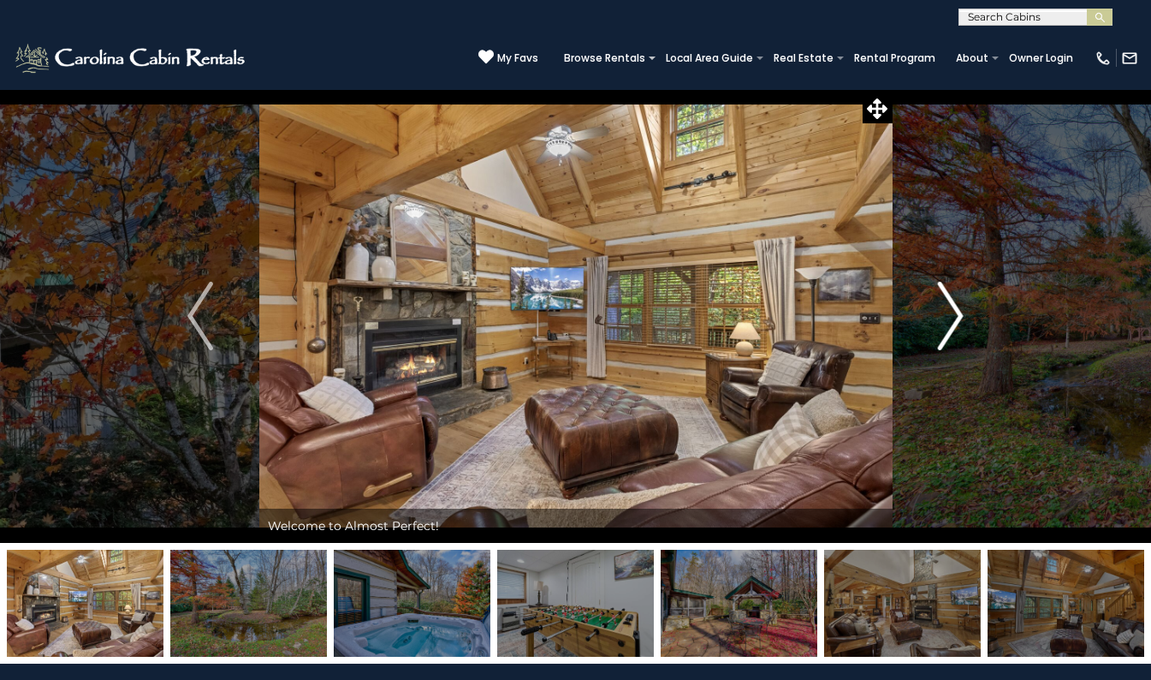
click at [958, 314] on img "Next" at bounding box center [951, 316] width 26 height 68
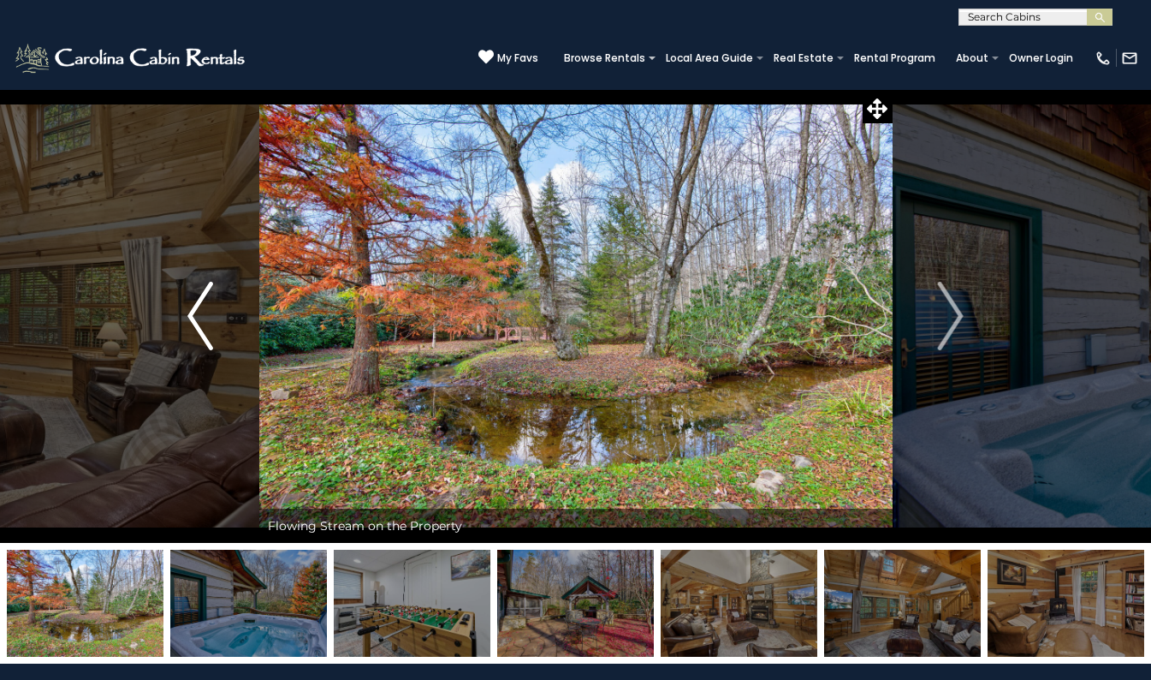
click at [198, 317] on img "Previous" at bounding box center [200, 316] width 26 height 68
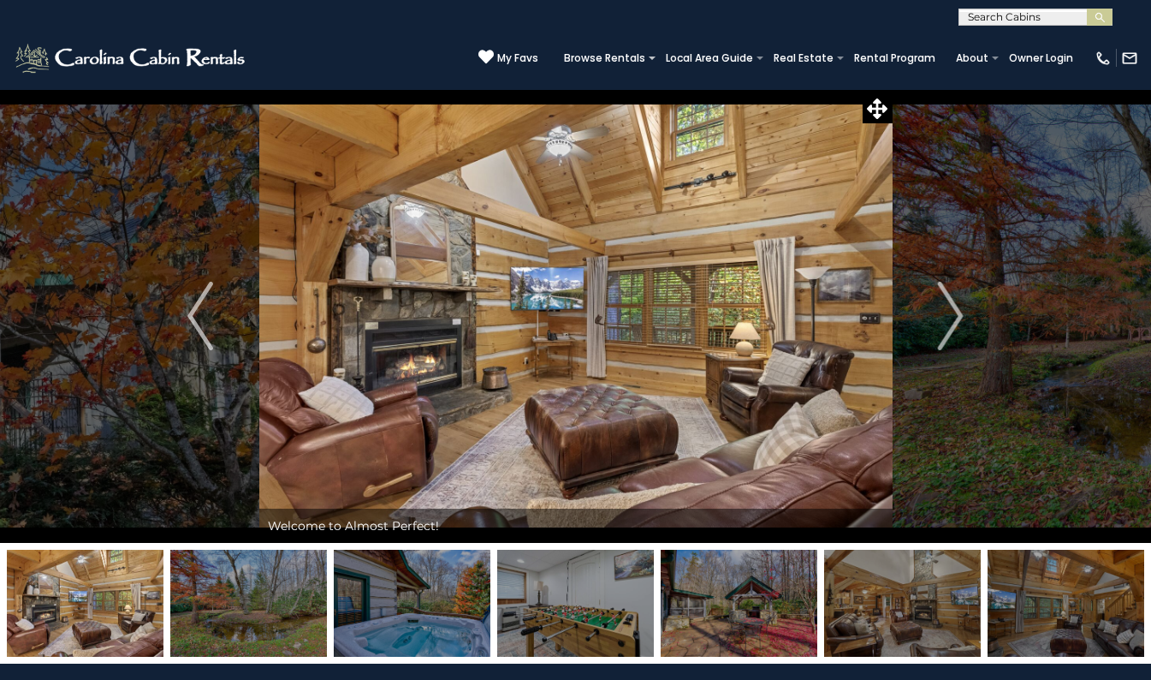
click at [711, 159] on img at bounding box center [575, 316] width 633 height 454
click at [962, 313] on img "Next" at bounding box center [951, 316] width 26 height 68
